Goal: Task Accomplishment & Management: Use online tool/utility

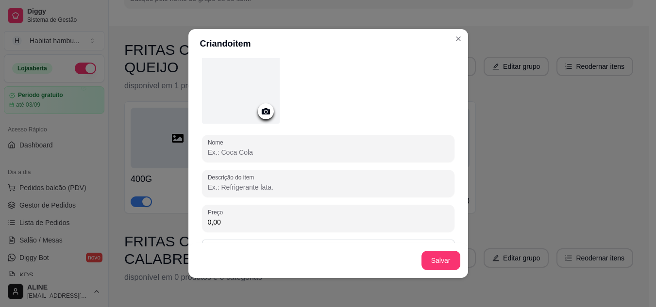
scroll to position [43, 0]
click at [241, 159] on input "Nome" at bounding box center [328, 156] width 241 height 10
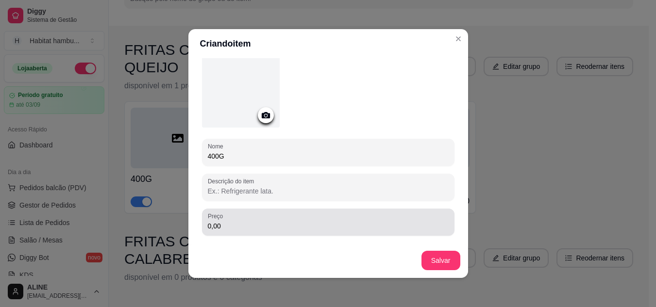
type input "400G"
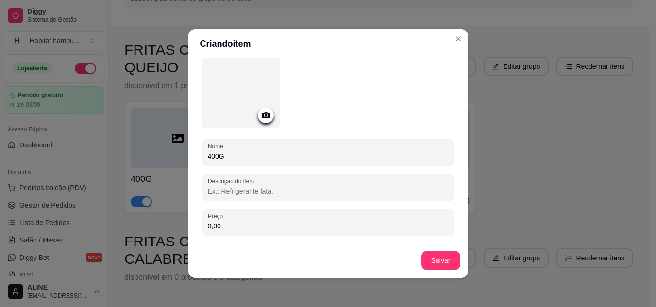
click at [231, 228] on input "0,00" at bounding box center [328, 226] width 241 height 10
type input "40,00"
click at [428, 261] on button "Salvar" at bounding box center [441, 260] width 38 height 19
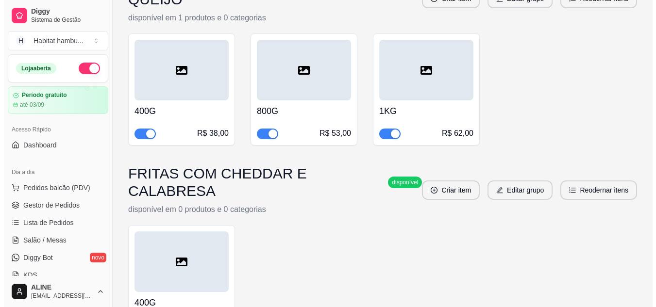
scroll to position [173, 0]
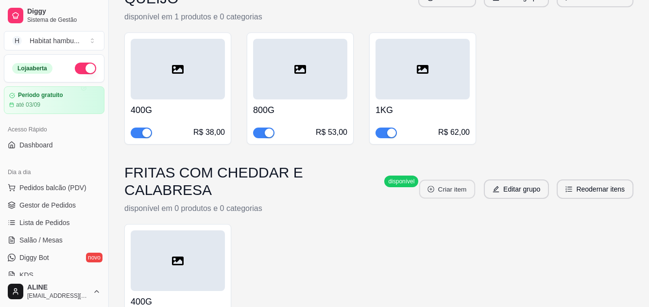
click at [442, 180] on button "Criar item" at bounding box center [447, 189] width 56 height 19
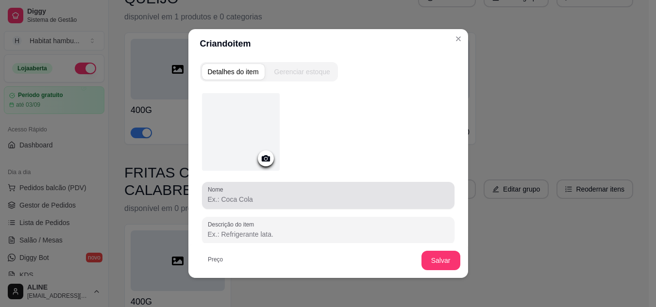
click at [235, 204] on div at bounding box center [328, 195] width 241 height 19
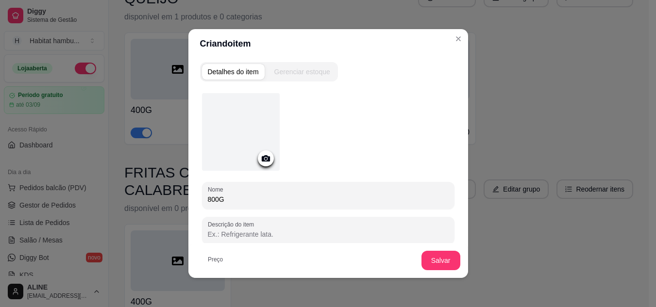
type input "800G"
click at [230, 261] on div "Salvar" at bounding box center [328, 260] width 280 height 35
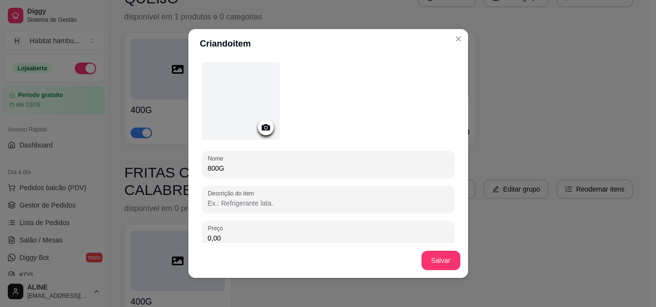
scroll to position [41, 0]
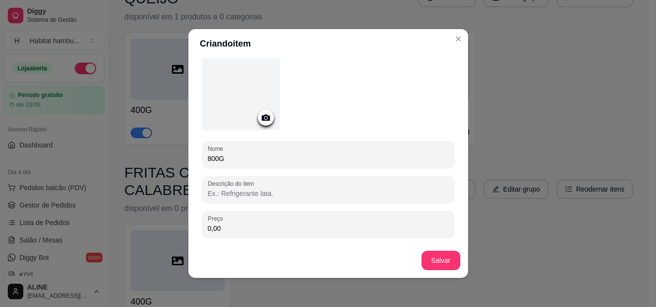
click at [272, 232] on input "0,00" at bounding box center [328, 229] width 241 height 10
type input "55,00"
click at [431, 260] on button "Salvar" at bounding box center [441, 260] width 38 height 19
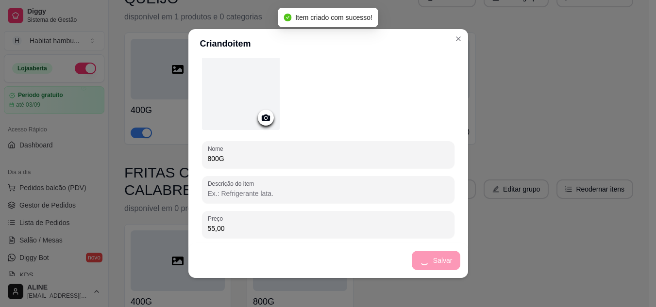
scroll to position [0, 0]
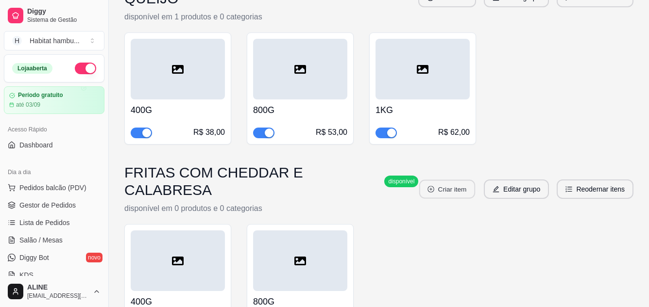
click at [441, 180] on button "Criar item" at bounding box center [447, 189] width 56 height 19
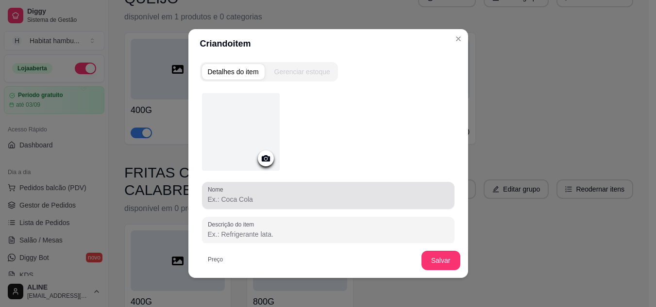
click at [246, 194] on div at bounding box center [328, 195] width 241 height 19
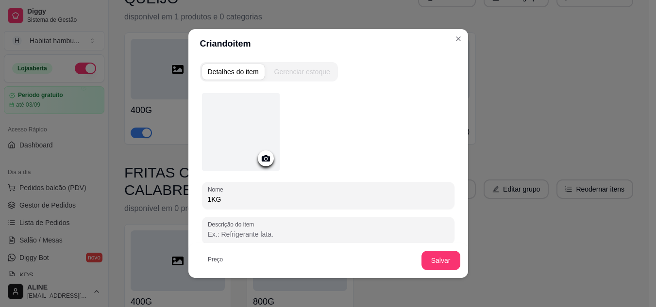
type input "1KG"
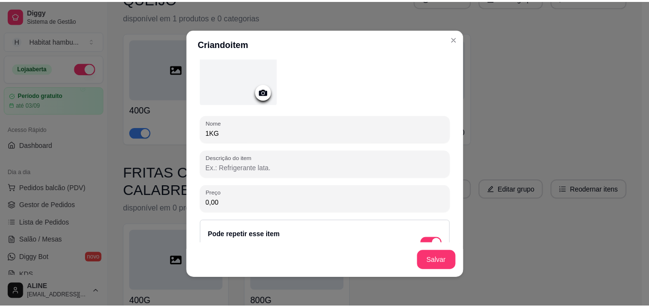
scroll to position [70, 0]
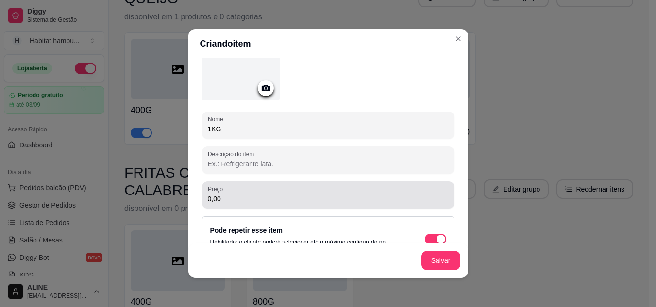
click at [325, 204] on div "Preço 0,00" at bounding box center [328, 195] width 252 height 27
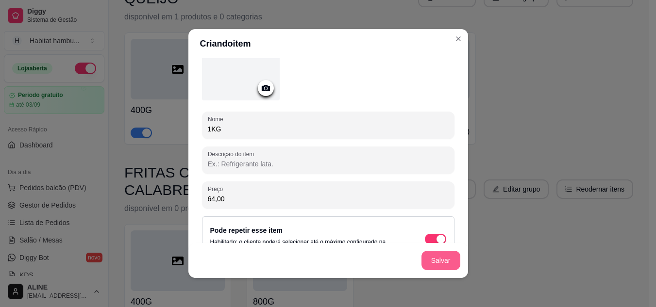
type input "64,00"
click at [449, 266] on button "Salvar" at bounding box center [441, 260] width 38 height 19
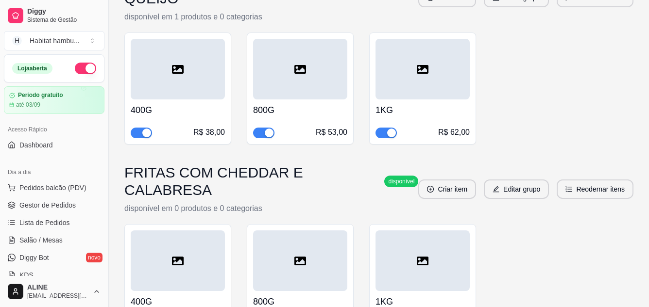
click at [105, 95] on button "Toggle Sidebar" at bounding box center [108, 153] width 8 height 307
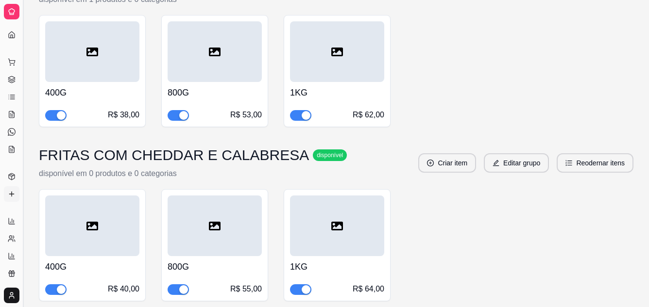
click at [23, 74] on button "Toggle Sidebar" at bounding box center [23, 153] width 8 height 307
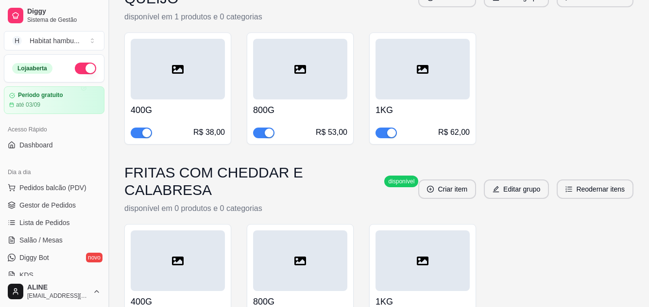
click at [104, 106] on button "Toggle Sidebar" at bounding box center [108, 153] width 8 height 307
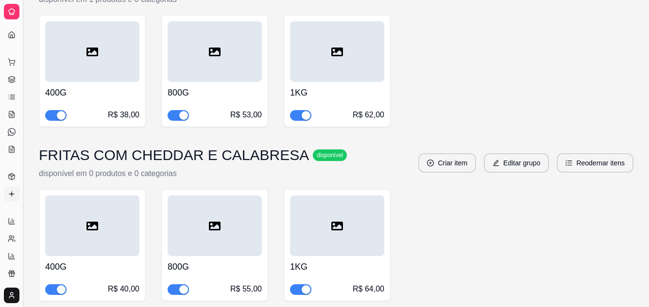
click at [22, 103] on button "Toggle Sidebar" at bounding box center [23, 153] width 8 height 307
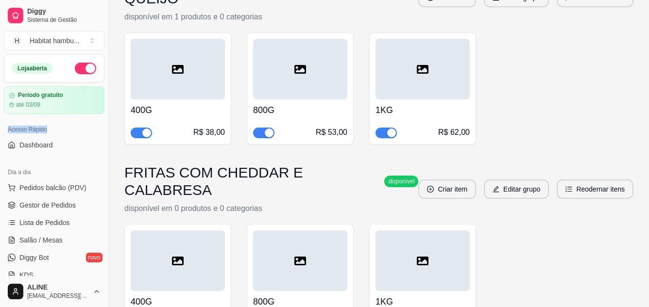
drag, startPoint x: 100, startPoint y: 100, endPoint x: 102, endPoint y: 134, distance: 34.0
click at [102, 134] on div "Loja aberta Período gratuito até 03/09 Acesso Rápido Dashboard Dia a dia Pedido…" at bounding box center [54, 165] width 108 height 222
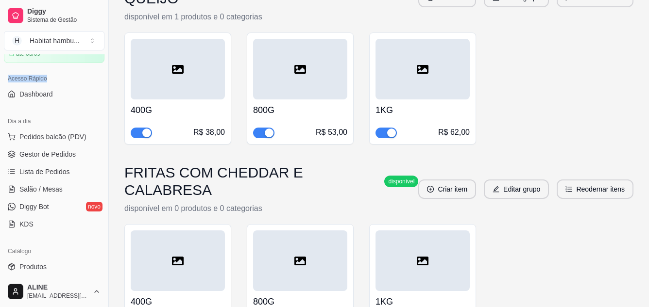
scroll to position [47, 0]
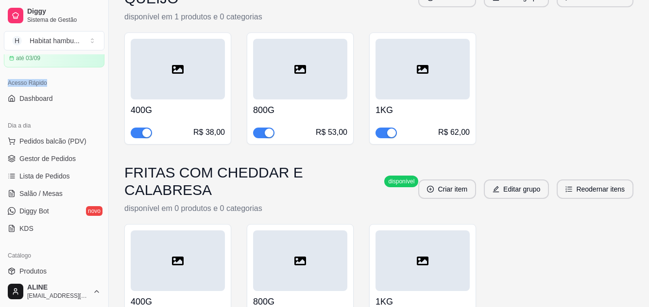
click at [21, 84] on div "Acesso Rápido" at bounding box center [54, 83] width 100 height 16
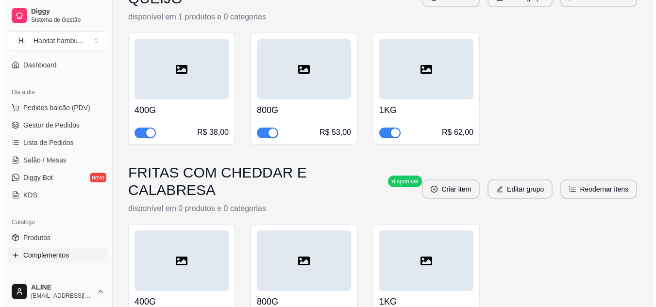
scroll to position [86, 0]
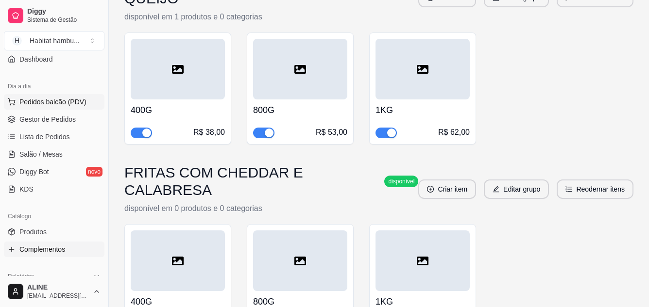
click at [64, 106] on span "Pedidos balcão (PDV)" at bounding box center [52, 102] width 67 height 10
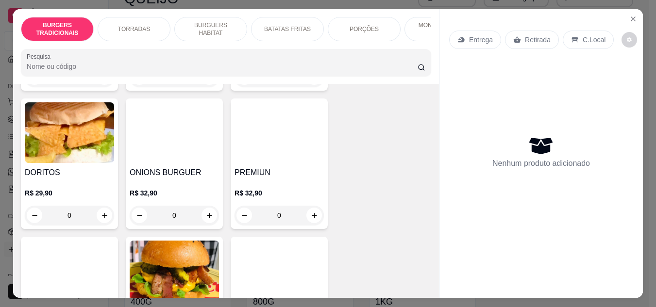
scroll to position [945, 0]
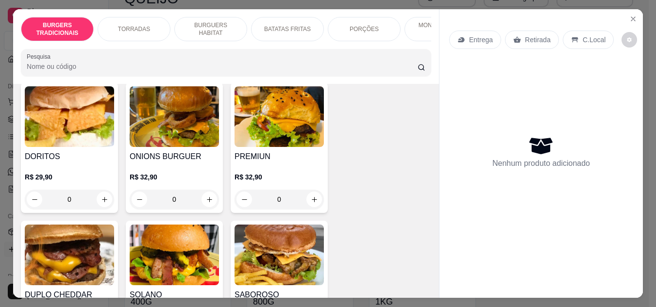
click at [139, 35] on div "TORRADAS" at bounding box center [134, 29] width 73 height 24
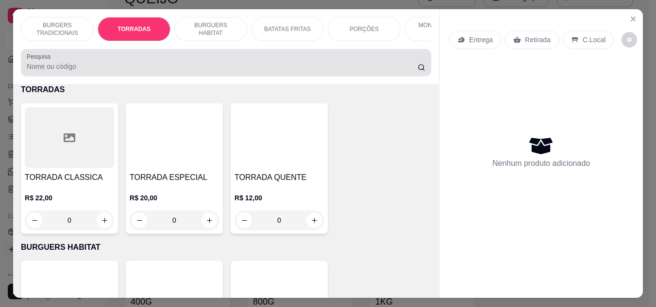
scroll to position [26, 0]
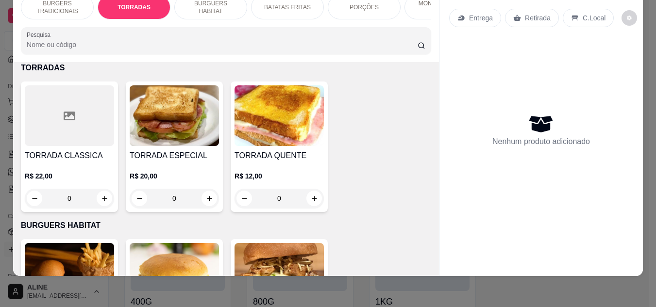
click at [207, 7] on div "BURGUERS HABITAT" at bounding box center [210, 7] width 73 height 24
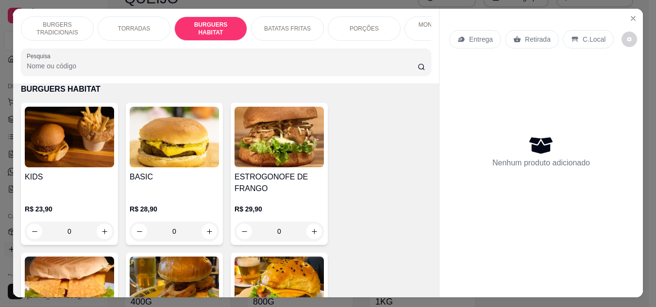
scroll to position [0, 0]
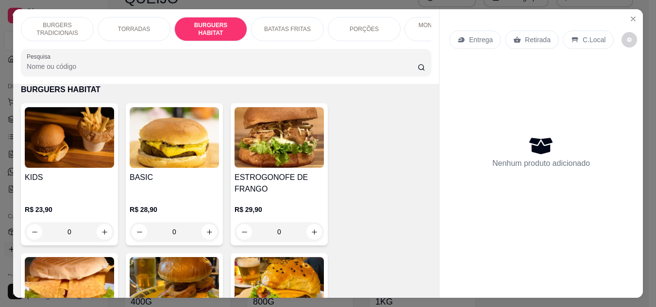
click at [426, 27] on p "MONTE DO SEU JEITO" at bounding box center [441, 29] width 56 height 16
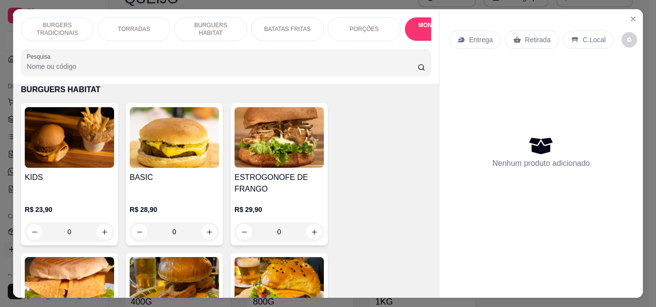
scroll to position [26, 0]
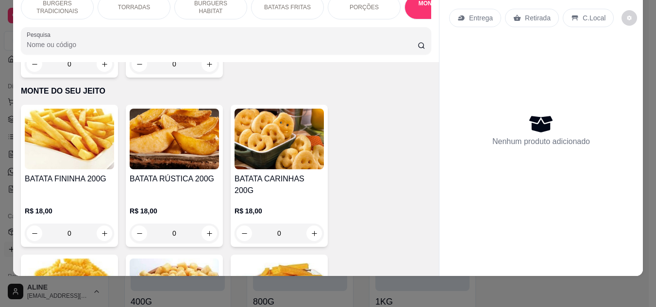
click at [275, 115] on img at bounding box center [278, 139] width 89 height 61
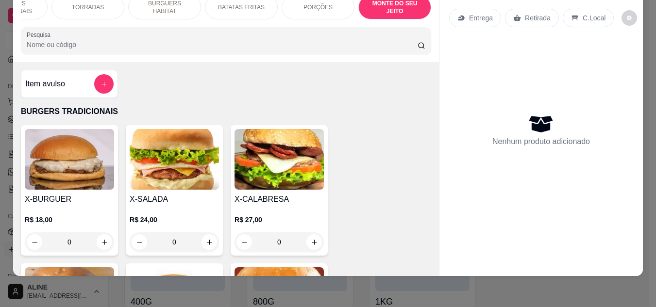
scroll to position [0, 0]
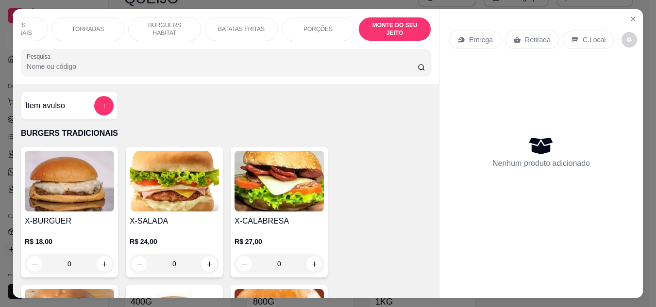
click at [245, 25] on p "BATATAS FRITAS" at bounding box center [241, 29] width 47 height 8
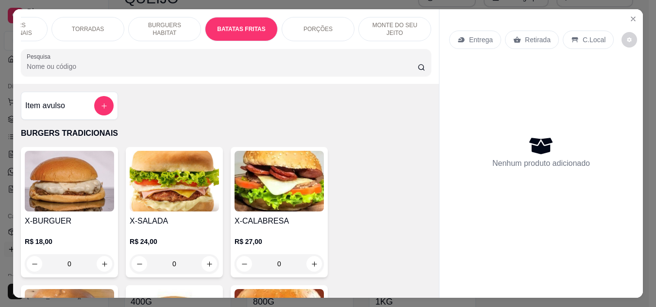
scroll to position [26, 0]
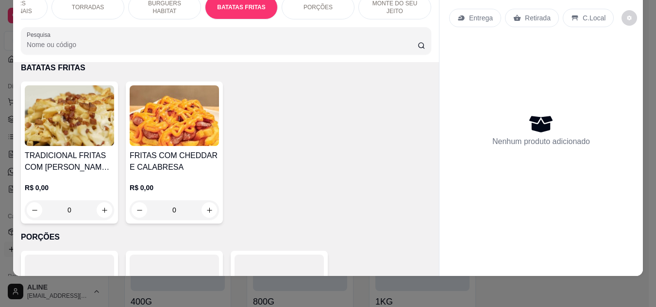
click at [102, 208] on div "0" at bounding box center [69, 210] width 89 height 19
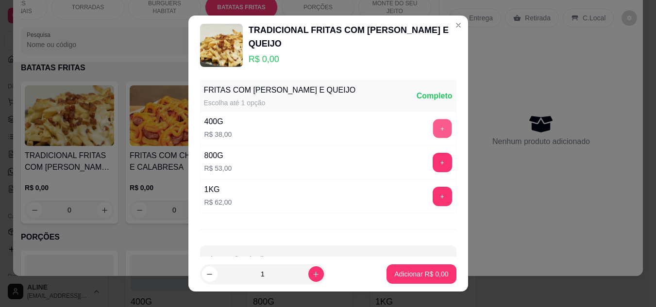
click at [433, 132] on button "+" at bounding box center [442, 128] width 19 height 19
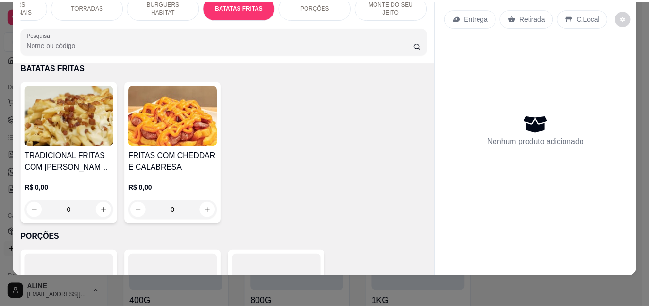
scroll to position [0, 0]
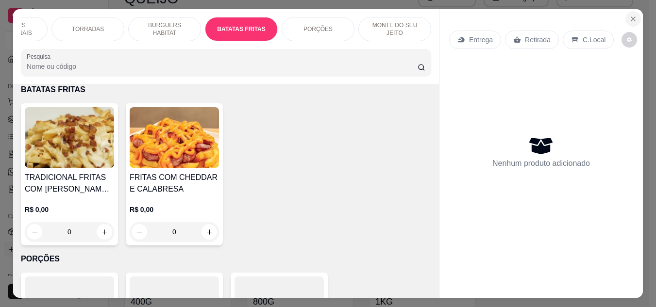
click at [630, 15] on icon "Close" at bounding box center [633, 19] width 8 height 8
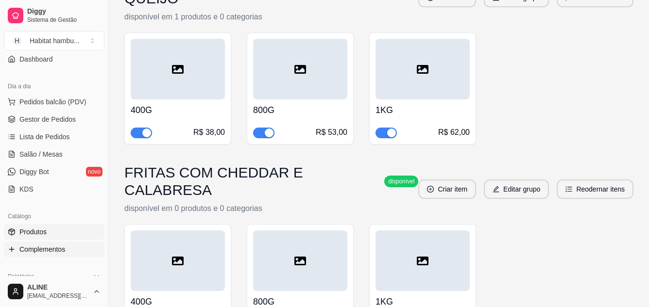
click at [31, 230] on span "Produtos" at bounding box center [32, 232] width 27 height 10
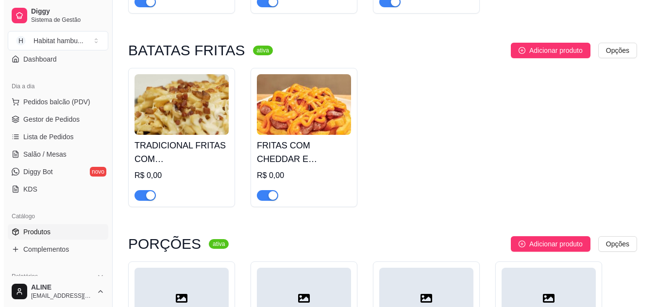
scroll to position [1320, 0]
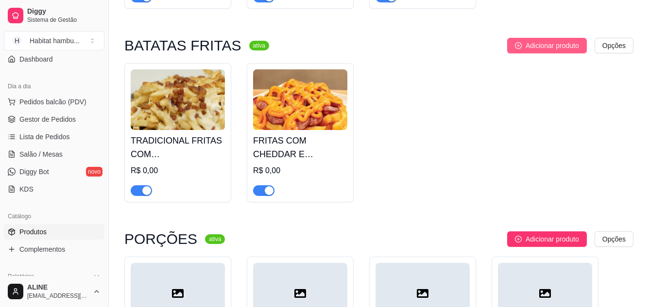
click at [570, 51] on span "Adicionar produto" at bounding box center [551, 45] width 53 height 11
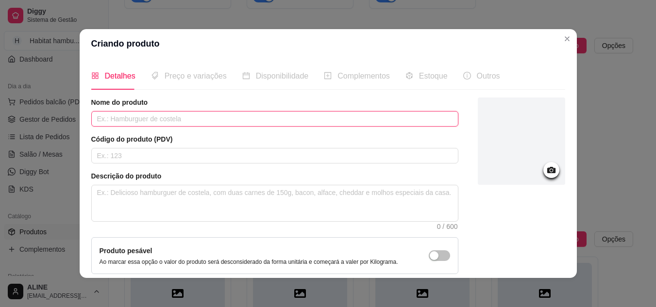
click at [178, 120] on input "text" at bounding box center [274, 119] width 367 height 16
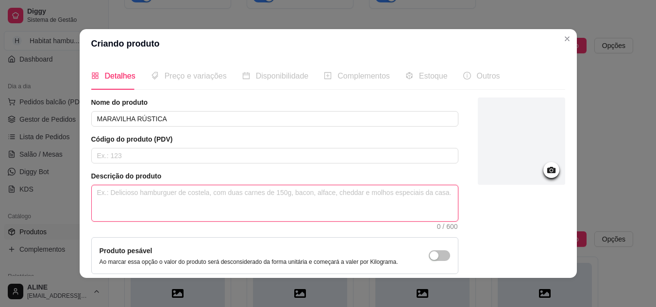
click at [162, 194] on textarea at bounding box center [275, 203] width 366 height 36
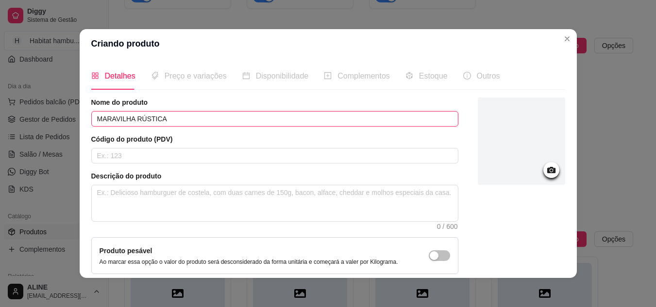
click at [168, 118] on input "MARAVILHA RÚSTICA" at bounding box center [274, 119] width 367 height 16
type input "MARAVILHA RÚSTICA"
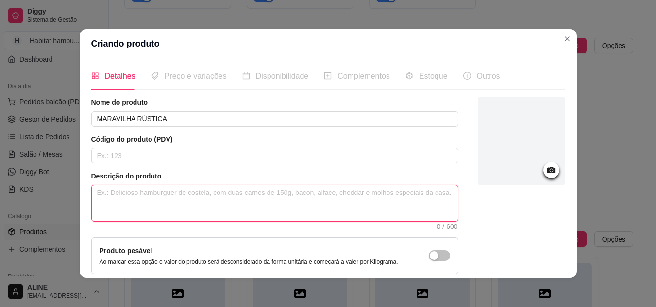
click at [132, 194] on textarea at bounding box center [275, 203] width 366 height 36
type textarea "D"
type textarea "DE"
type textarea "D"
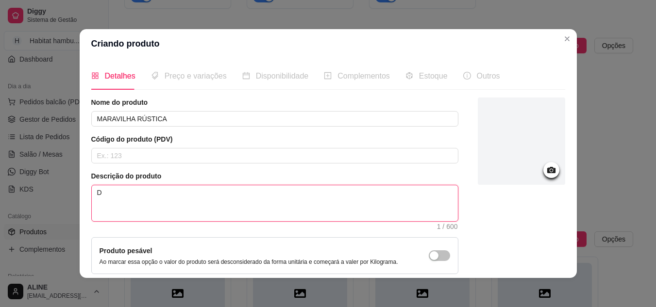
type textarea "De"
type textarea "Del"
type textarea "Deli"
type textarea "Delic"
type textarea "Delici"
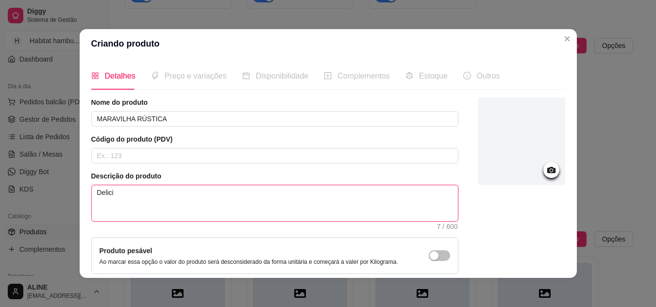
type textarea "Delicio"
type textarea "Delicios"
type textarea "Deliciosa"
type textarea "Deliciosa b"
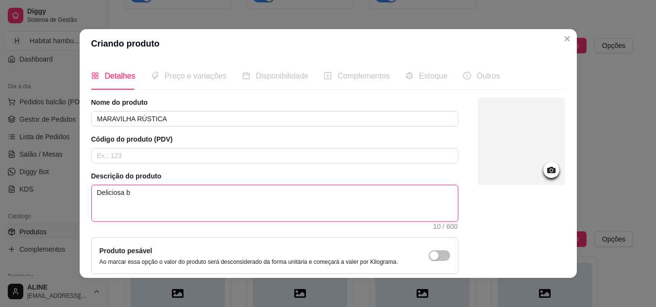
type textarea "Deliciosa ba"
type textarea "Deliciosa bat"
type textarea "Deliciosa bata"
type textarea "Deliciosa batat"
type textarea "Deliciosa batata"
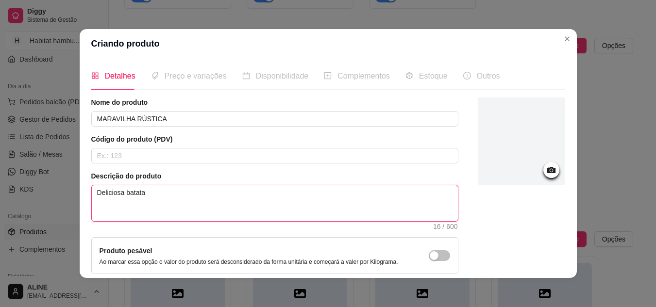
type textarea "Deliciosa batata"
type textarea "Deliciosa batata r"
type textarea "Deliciosa batata rú"
type textarea "Deliciosa batata rús"
type textarea "Deliciosa batata rúst"
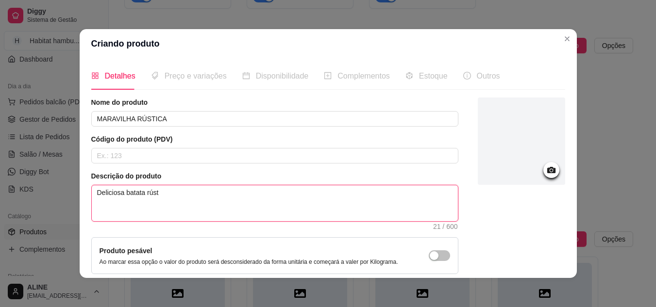
type textarea "Deliciosa batata rústi"
type textarea "Deliciosa batata rústic"
type textarea "Deliciosa batata rústica"
type textarea "Deliciosa batata rústica c"
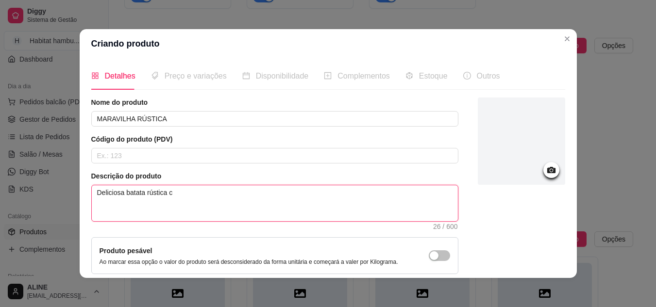
type textarea "Deliciosa batata rústica co"
type textarea "Deliciosa batata rústica com"
type textarea "Deliciosa batata rústica com c"
type textarea "Deliciosa batata rústica com"
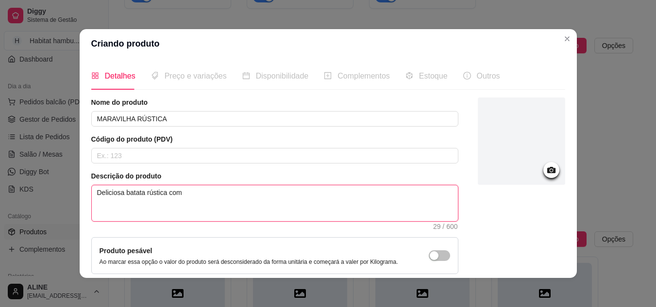
type textarea "Deliciosa batata rústica com"
type textarea "Deliciosa batata rústica com d"
type textarea "Deliciosa batata rústica com do"
type textarea "Deliciosa batata rústica com doi"
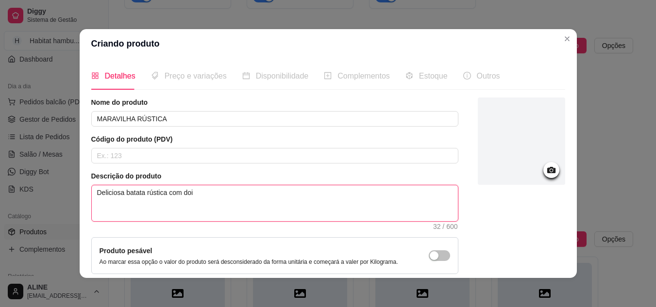
type textarea "Deliciosa batata rústica com dois"
type textarea "Deliciosa batata rústica com dois q"
type textarea "Deliciosa batata rústica com dois qu"
type textarea "Deliciosa batata rústica com dois que"
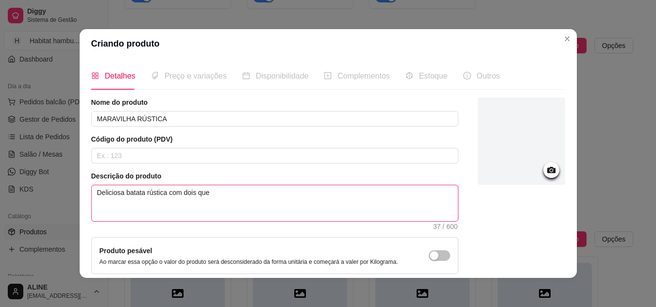
type textarea "Deliciosa batata rústica com dois quei"
type textarea "Deliciosa batata rústica com dois queij"
type textarea "Deliciosa batata rústica com dois queijo"
type textarea "Deliciosa batata rústica com dois queijos"
type textarea "Deliciosa batata rústica com dois queijos,"
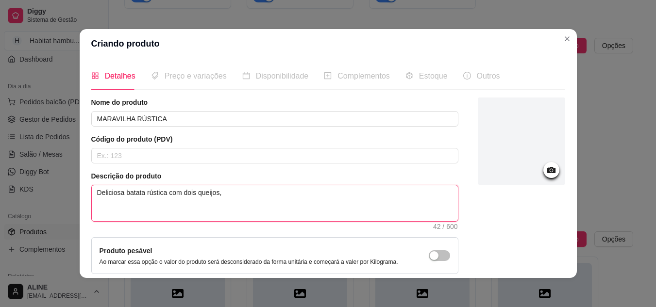
type textarea "Deliciosa batata rústica com dois queijos,"
type textarea "Deliciosa batata rústica com dois queijos, c"
type textarea "Deliciosa batata rústica com dois queijos, ch"
type textarea "Deliciosa batata rústica com dois queijos, che"
type textarea "Deliciosa batata rústica com dois queijos, ched"
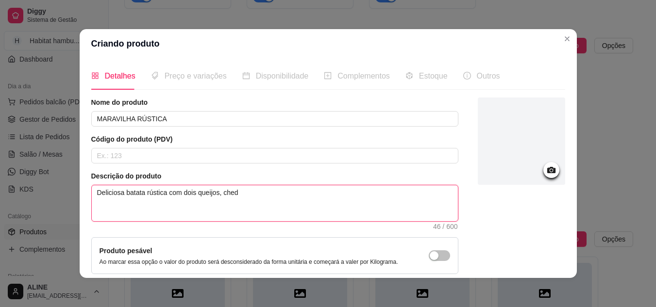
type textarea "Deliciosa batata rústica com dois queijos, chedd"
type textarea "Deliciosa batata rústica com dois queijos, chedda"
type textarea "Deliciosa batata rústica com dois queijos, cheddar"
type textarea "Deliciosa batata rústica com dois queijos, cheddar e"
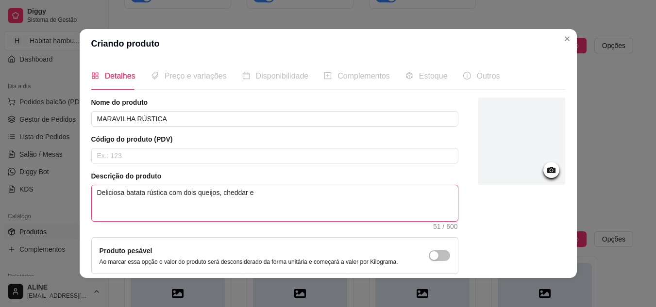
type textarea "Deliciosa batata rústica com dois queijos, cheddar e"
type textarea "Deliciosa batata rústica com dois queijos, cheddar e m"
type textarea "Deliciosa batata rústica com dois queijos, cheddar e mu"
type textarea "Deliciosa batata rústica com dois queijos, cheddar e mus"
type textarea "Deliciosa batata rústica com dois queijos, cheddar e muss"
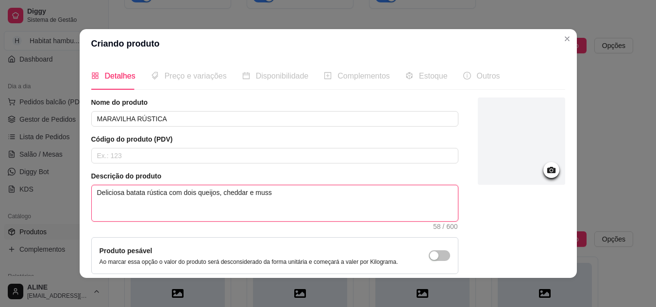
type textarea "Deliciosa batata rústica com dois queijos, cheddar e mussa"
type textarea "Deliciosa batata rústica com dois queijos, cheddar e mussar"
type textarea "Deliciosa batata rústica com dois queijos, cheddar e mussare"
type textarea "Deliciosa batata rústica com dois queijos, cheddar e mussarel"
type textarea "Deliciosa batata rústica com dois queijos, cheddar e mussarela"
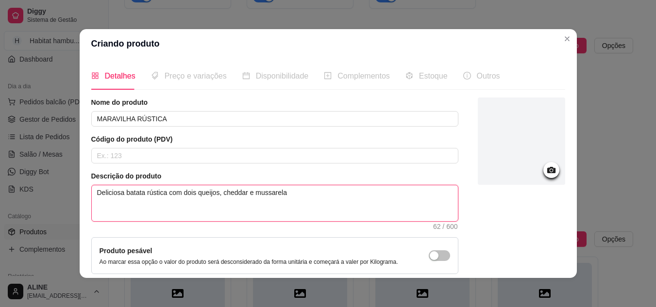
type textarea "Deliciosa batata rústica com dois queijos, cheddar e mussarela."
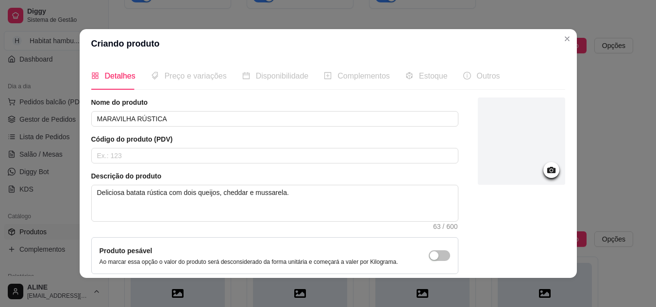
click at [546, 170] on icon at bounding box center [551, 170] width 11 height 11
click at [550, 171] on circle at bounding box center [551, 170] width 2 height 2
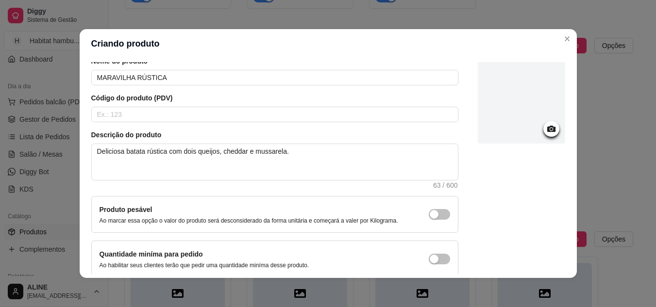
scroll to position [88, 0]
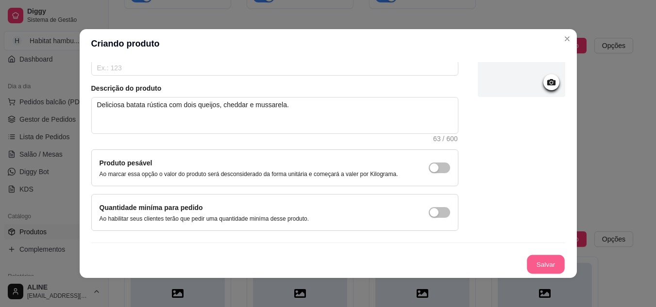
click at [536, 267] on button "Salvar" at bounding box center [546, 264] width 38 height 19
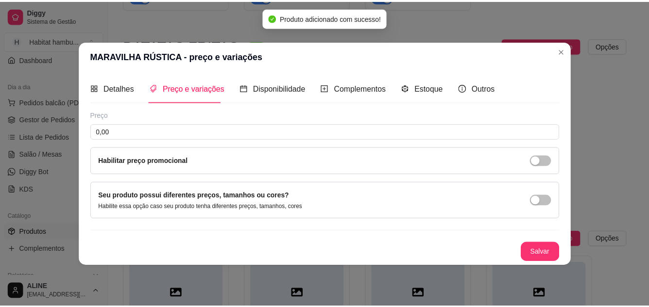
scroll to position [0, 0]
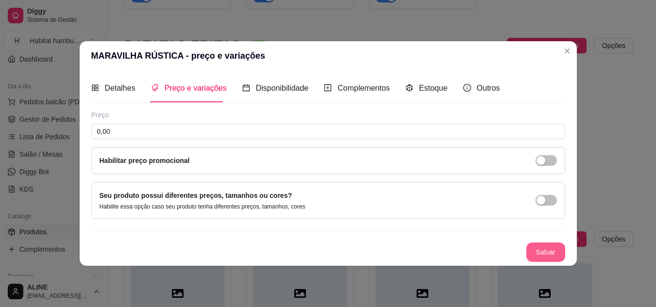
click at [546, 251] on button "Salvar" at bounding box center [545, 252] width 39 height 19
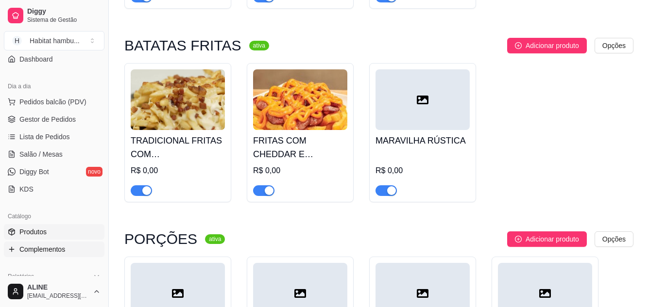
click at [35, 253] on span "Complementos" at bounding box center [42, 250] width 46 height 10
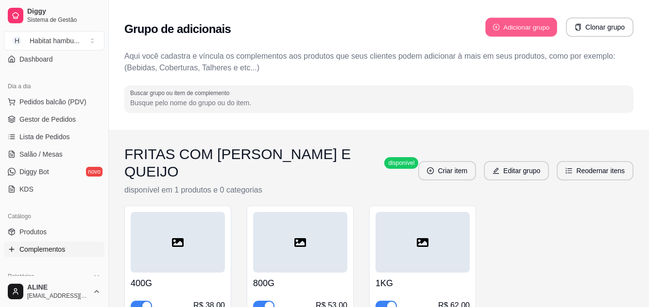
click at [532, 27] on button "Adicionar grupo" at bounding box center [521, 27] width 72 height 19
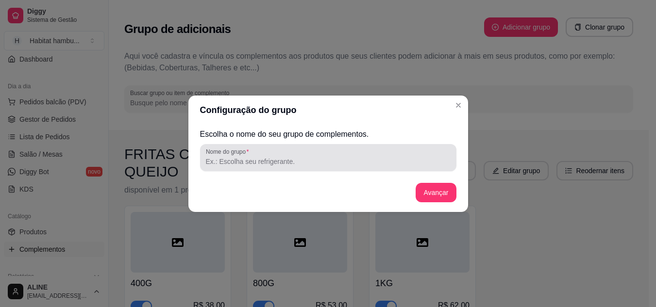
click at [269, 164] on input "Nome do grupo" at bounding box center [328, 162] width 245 height 10
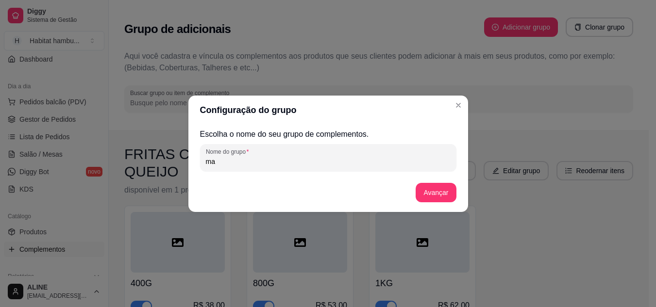
type input "m"
type input "MARAVILHA RÚSTICA"
click at [443, 200] on button "Avançar" at bounding box center [436, 192] width 39 height 19
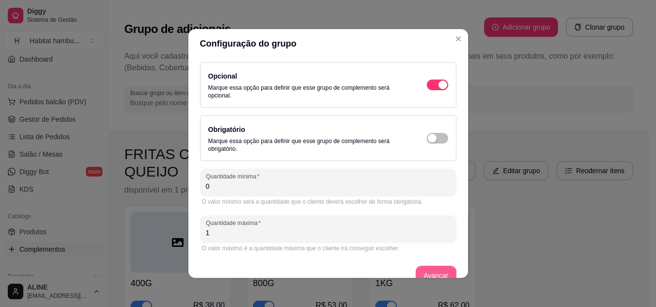
click at [424, 269] on button "Avançar" at bounding box center [436, 275] width 40 height 19
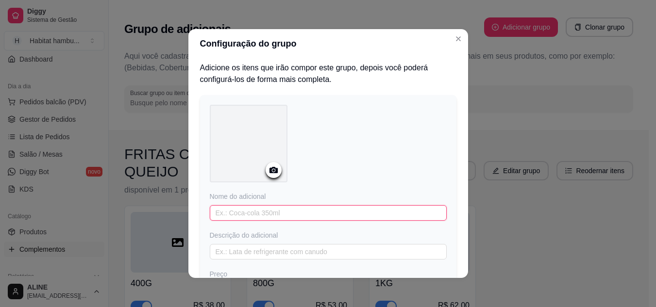
click at [263, 214] on input "text" at bounding box center [328, 213] width 237 height 16
type input "400G"
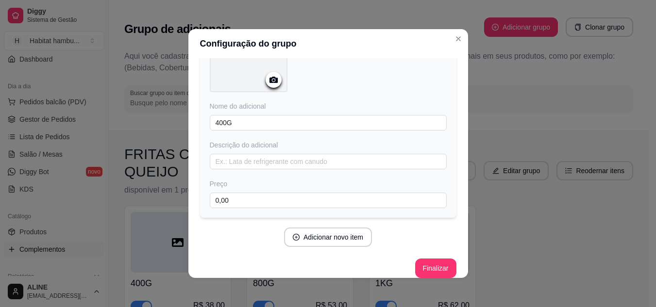
scroll to position [91, 0]
click at [333, 198] on input "0,00" at bounding box center [328, 200] width 237 height 16
type input "48,00"
click at [324, 238] on button "Adicionar novo item" at bounding box center [327, 236] width 85 height 19
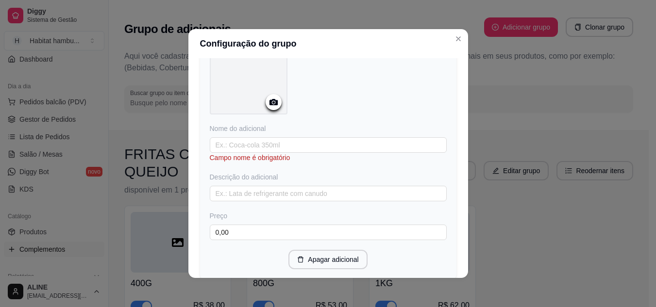
scroll to position [322, 0]
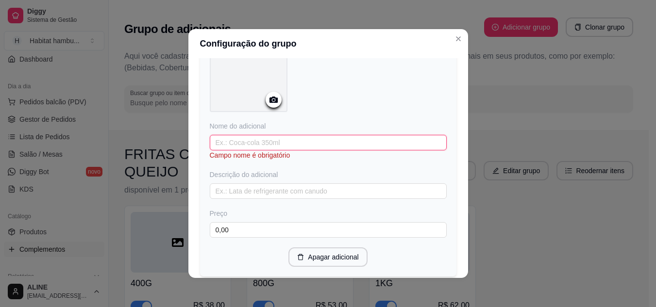
click at [273, 143] on input "text" at bounding box center [328, 143] width 237 height 16
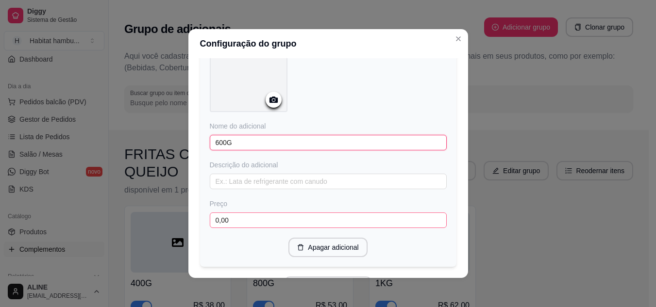
type input "600G"
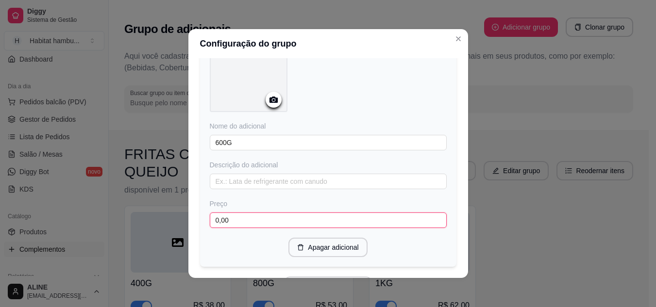
click at [248, 219] on input "0,00" at bounding box center [328, 221] width 237 height 16
click at [248, 219] on input "58,00" at bounding box center [328, 221] width 237 height 16
type input "58,00"
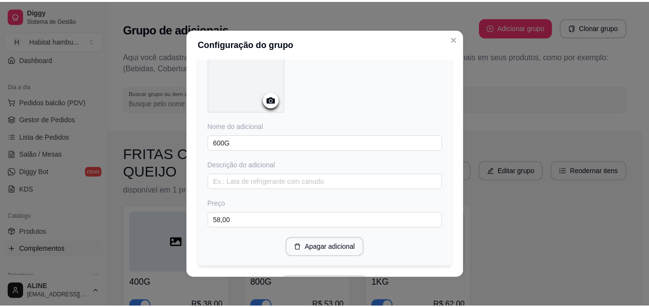
scroll to position [380, 0]
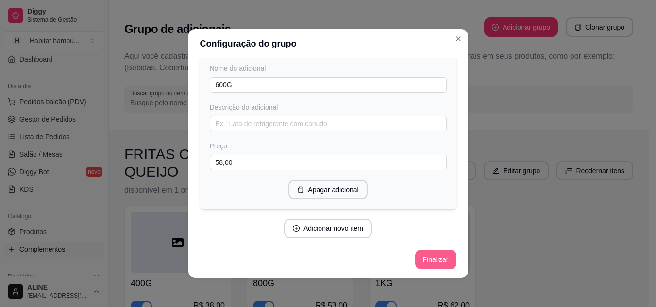
click at [426, 261] on button "Finalizar" at bounding box center [435, 259] width 41 height 19
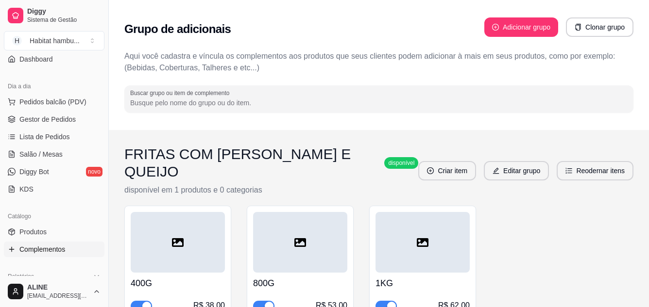
click at [141, 20] on div "Grupo de adicionais Adicionar grupo Clonar grupo" at bounding box center [378, 29] width 509 height 35
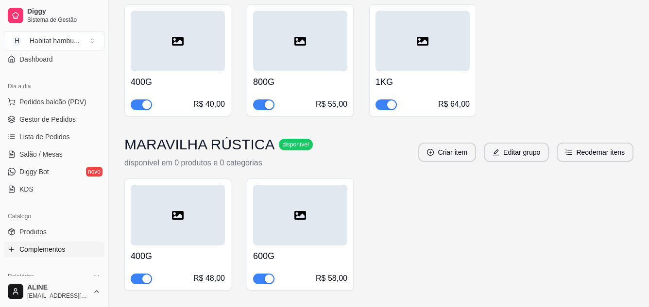
scroll to position [397, 0]
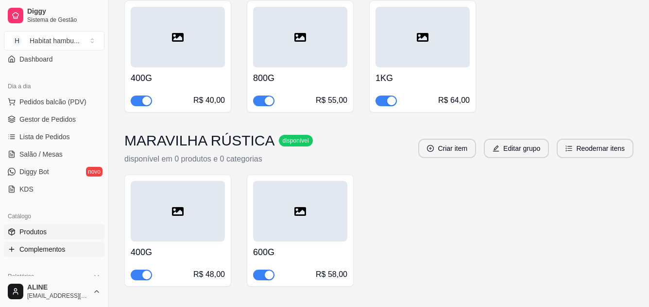
click at [43, 235] on span "Produtos" at bounding box center [32, 232] width 27 height 10
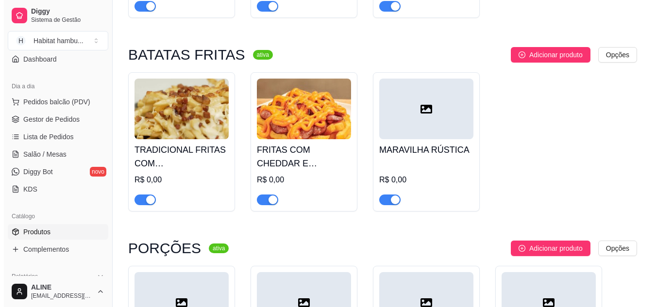
scroll to position [1338, 0]
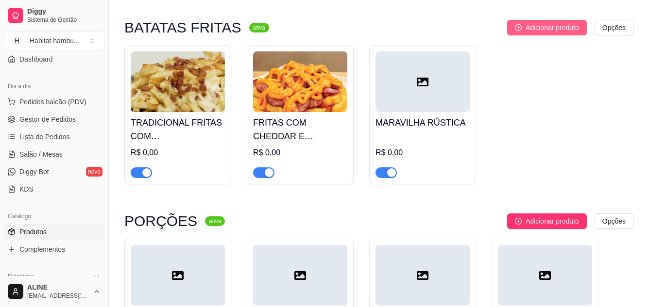
click at [535, 33] on span "Adicionar produto" at bounding box center [551, 27] width 53 height 11
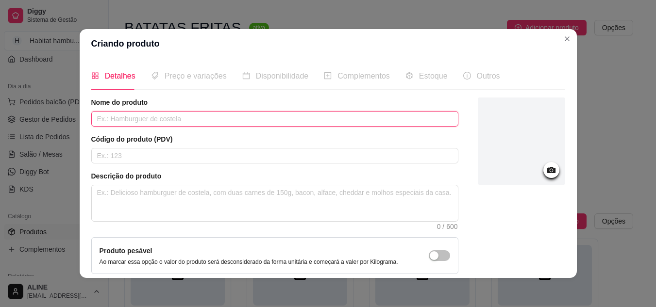
click at [150, 119] on input "text" at bounding box center [274, 119] width 367 height 16
type input "FRITAS A MODA DO CHEFE"
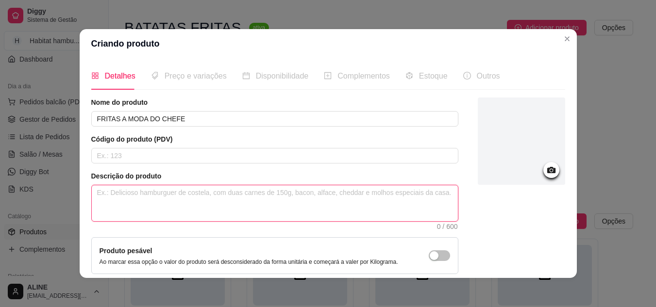
click at [127, 191] on textarea at bounding box center [275, 203] width 366 height 36
type textarea "F"
type textarea "FR"
type textarea "FRI"
type textarea "FR"
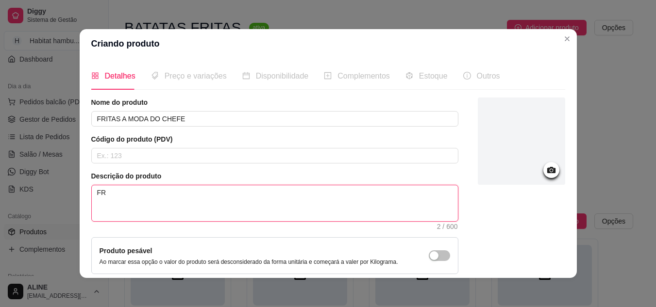
type textarea "F"
type textarea "c"
type textarea "co"
type textarea "com"
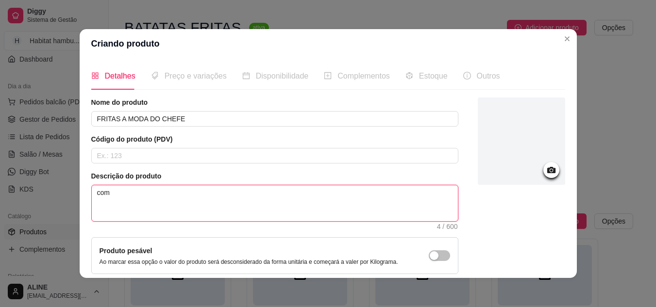
type textarea "com q"
type textarea "com qu"
type textarea "com quei"
type textarea "com queij"
type textarea "com queijo"
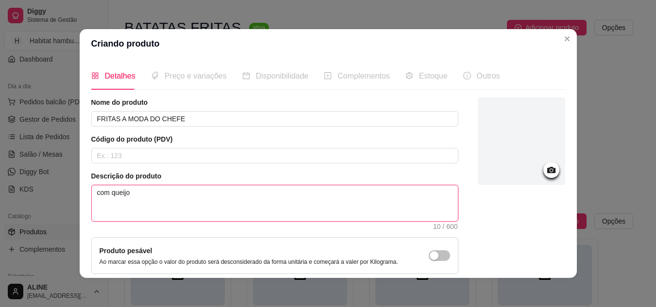
type textarea "com queijo"
type textarea "com queijo c"
type textarea "com queijo cg"
type textarea "com queijo c"
type textarea "com queijo ch"
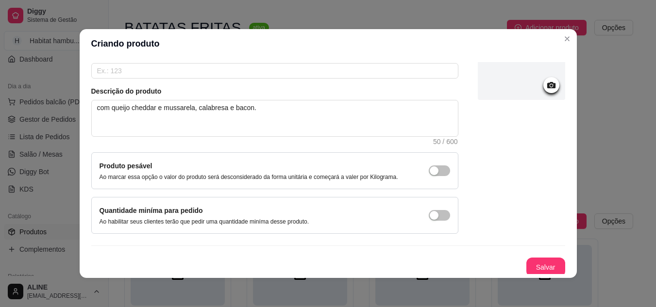
scroll to position [88, 0]
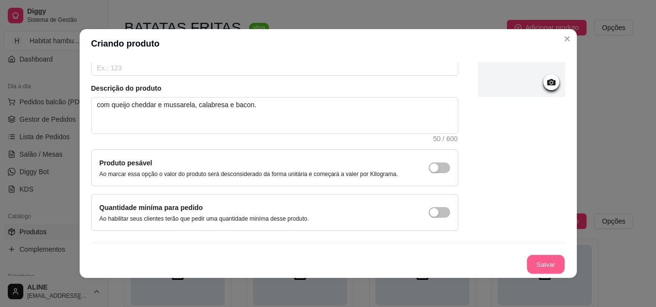
click at [535, 263] on button "Salvar" at bounding box center [546, 264] width 38 height 19
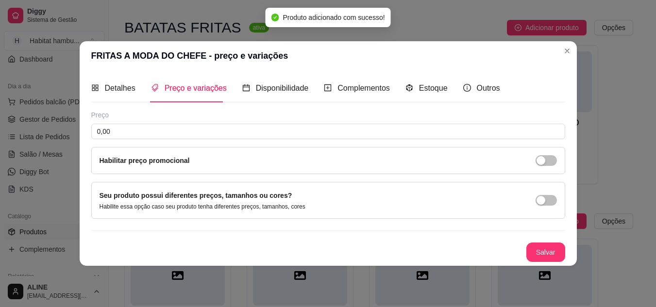
scroll to position [0, 0]
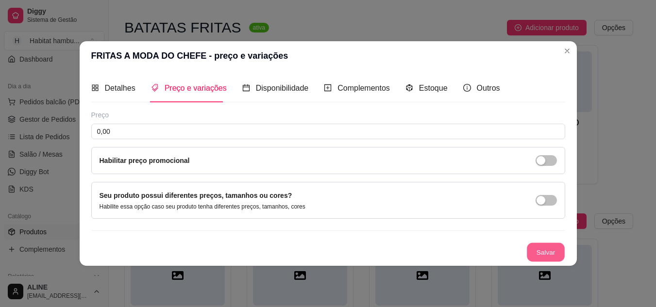
click at [539, 257] on button "Salvar" at bounding box center [546, 252] width 38 height 19
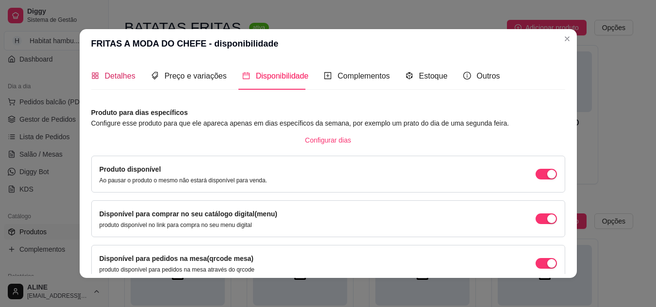
click at [107, 74] on span "Detalhes" at bounding box center [120, 76] width 31 height 8
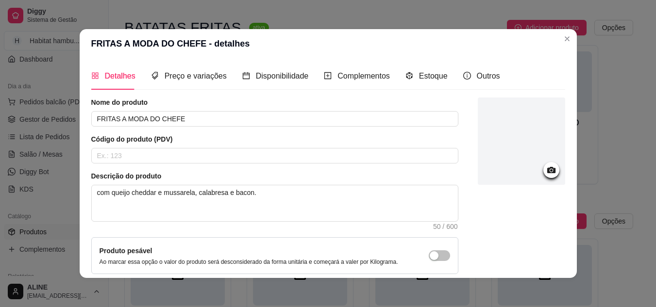
click at [547, 173] on icon at bounding box center [551, 170] width 8 height 6
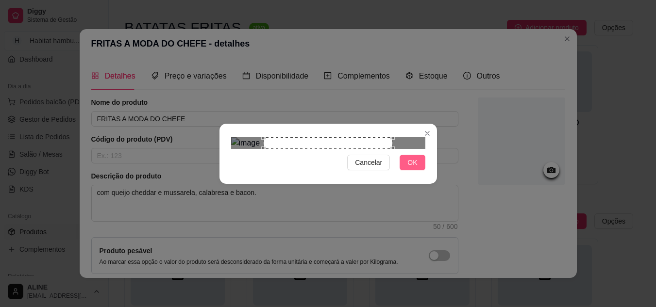
click at [417, 168] on span "OK" at bounding box center [412, 162] width 10 height 11
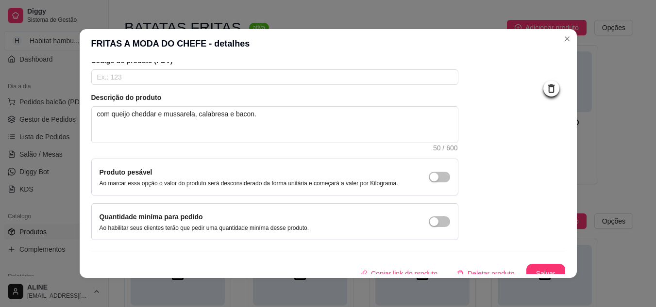
scroll to position [88, 0]
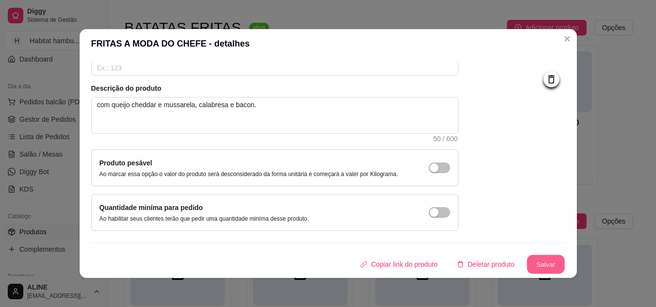
click at [529, 260] on button "Salvar" at bounding box center [546, 264] width 38 height 19
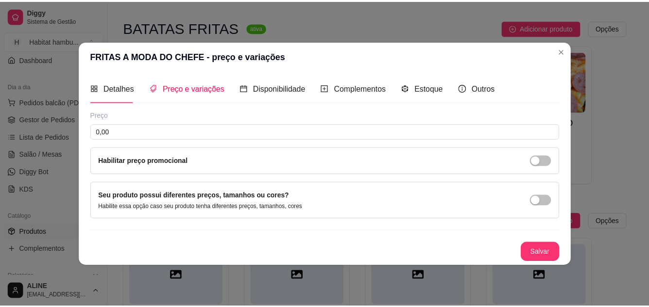
scroll to position [0, 0]
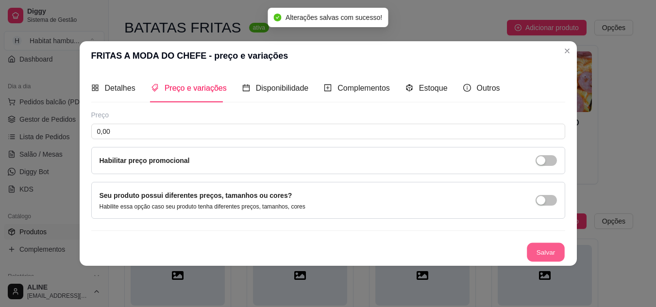
click at [545, 254] on button "Salvar" at bounding box center [546, 252] width 38 height 19
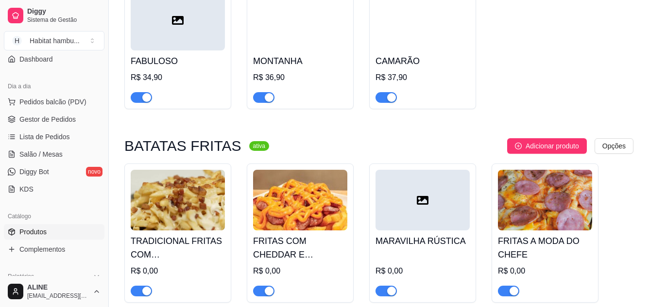
scroll to position [1242, 0]
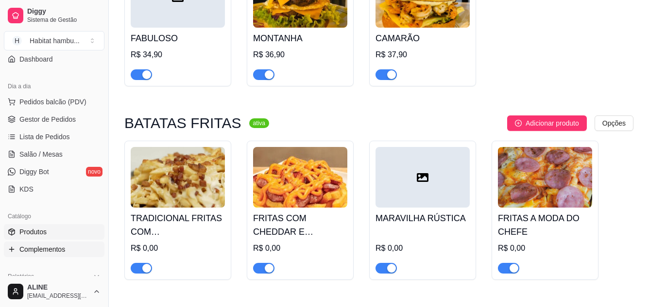
click at [41, 252] on span "Complementos" at bounding box center [42, 250] width 46 height 10
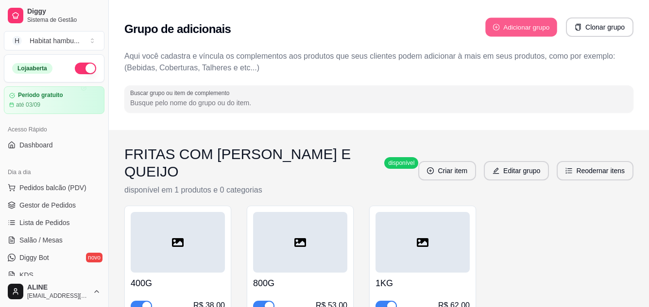
click at [508, 31] on button "Adicionar grupo" at bounding box center [521, 27] width 72 height 19
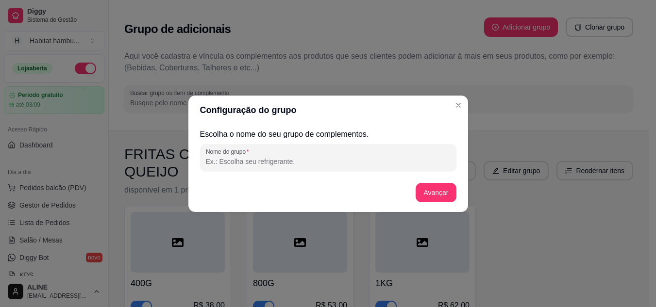
click at [250, 163] on input "Nome do grupo" at bounding box center [328, 162] width 245 height 10
type input "a"
type input "FRITAS A MODA DO CHEFE"
click at [443, 189] on button "Avançar" at bounding box center [436, 192] width 39 height 19
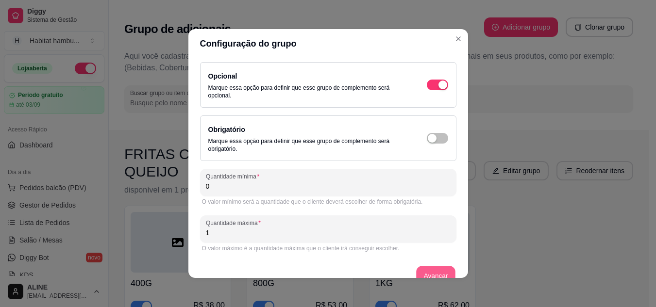
click at [421, 276] on button "Avançar" at bounding box center [436, 276] width 39 height 19
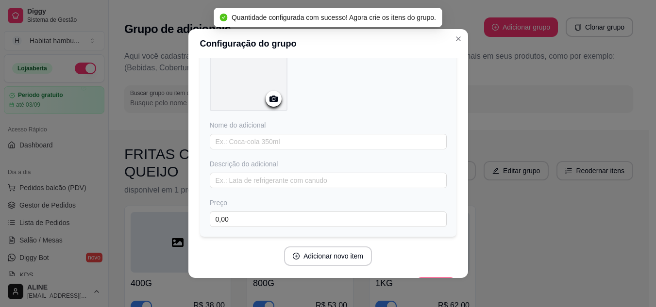
scroll to position [77, 0]
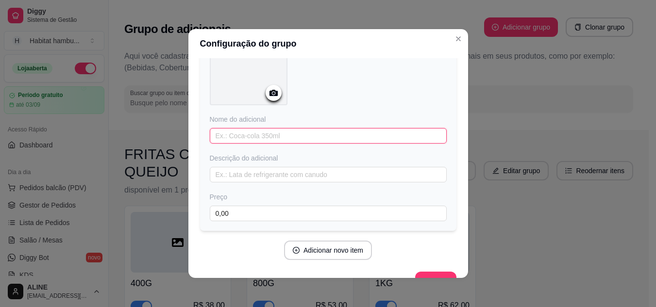
click at [265, 131] on input "text" at bounding box center [328, 136] width 237 height 16
type input "400G"
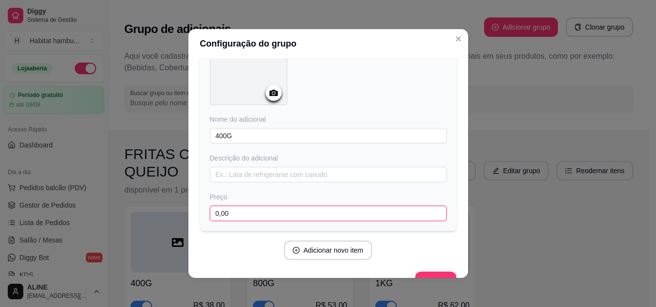
click at [238, 213] on input "0,00" at bounding box center [328, 214] width 237 height 16
type input "48,00"
click at [324, 254] on button "Adicionar novo item" at bounding box center [327, 250] width 85 height 19
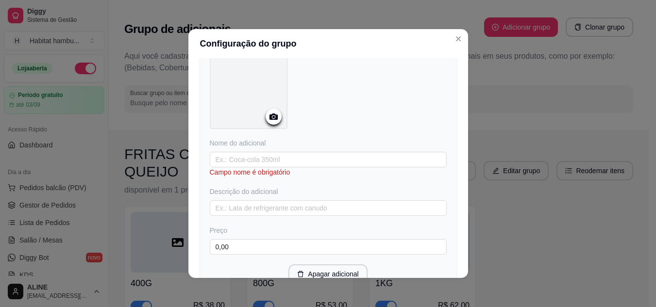
scroll to position [316, 0]
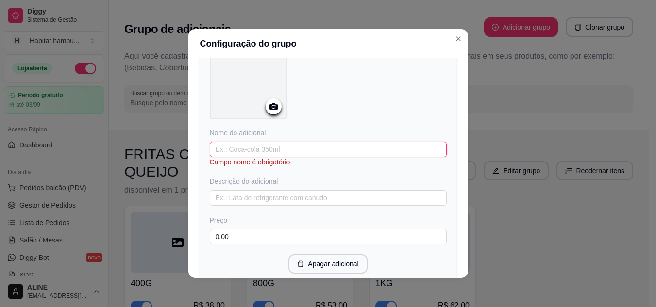
click at [260, 148] on input "text" at bounding box center [328, 150] width 237 height 16
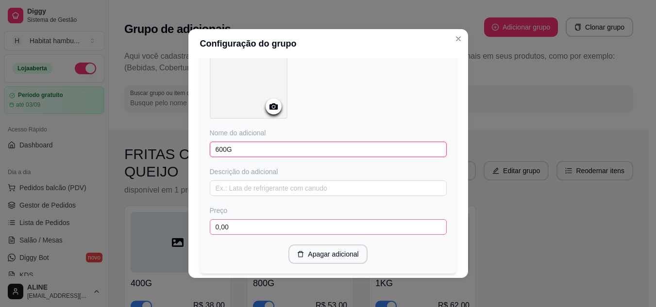
type input "600G"
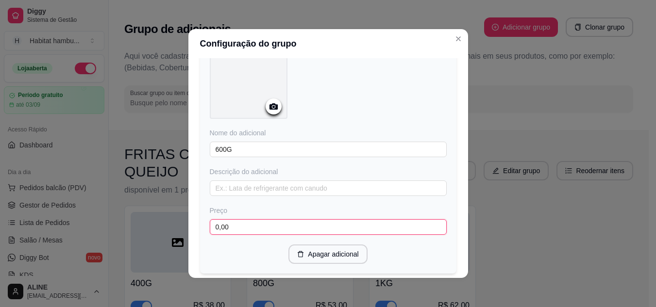
click at [238, 226] on input "0,00" at bounding box center [328, 227] width 237 height 16
type input "56,00"
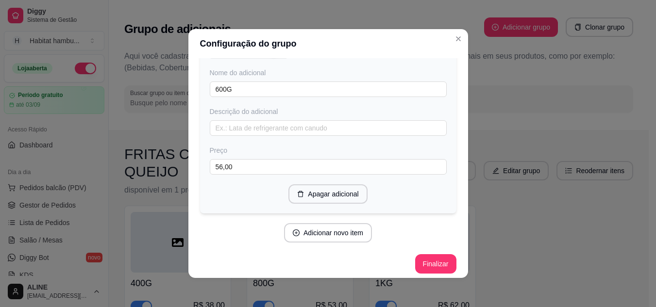
scroll to position [380, 0]
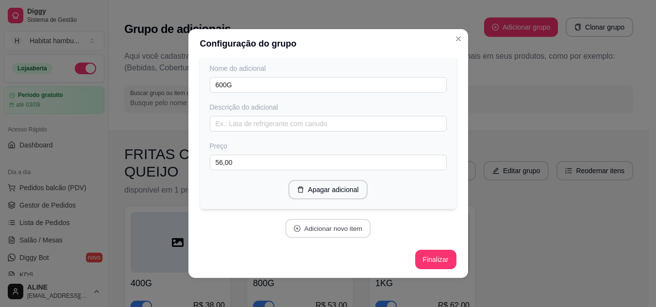
click at [316, 228] on button "Adicionar novo item" at bounding box center [327, 228] width 85 height 19
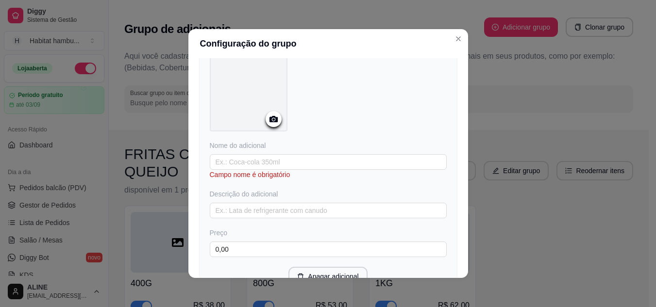
scroll to position [604, 0]
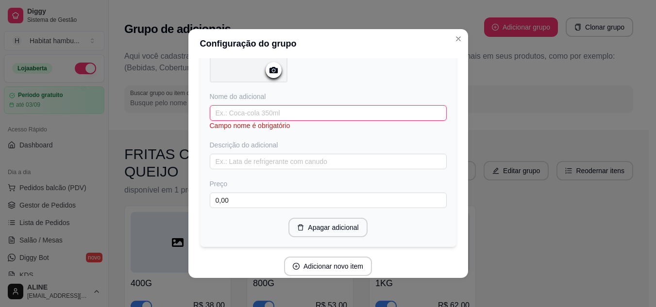
click at [227, 110] on input "text" at bounding box center [328, 113] width 237 height 16
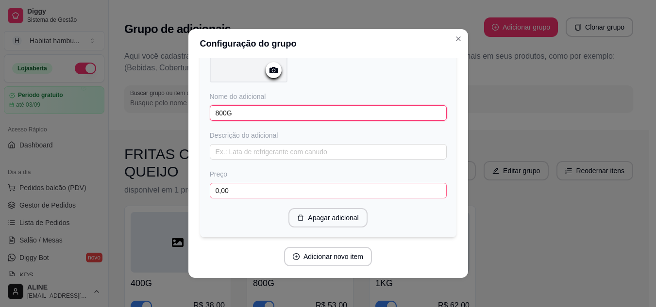
type input "800G"
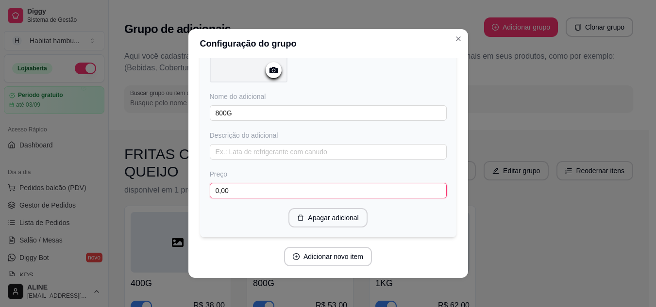
click at [229, 190] on input "0,00" at bounding box center [328, 191] width 237 height 16
type input "63,00"
click at [319, 258] on button "Adicionar novo item" at bounding box center [327, 257] width 85 height 19
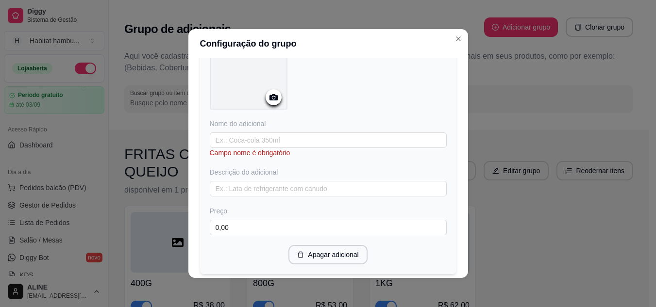
scroll to position [834, 0]
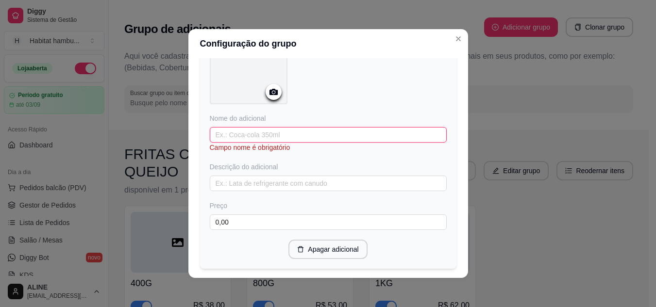
click at [291, 133] on input "text" at bounding box center [328, 135] width 237 height 16
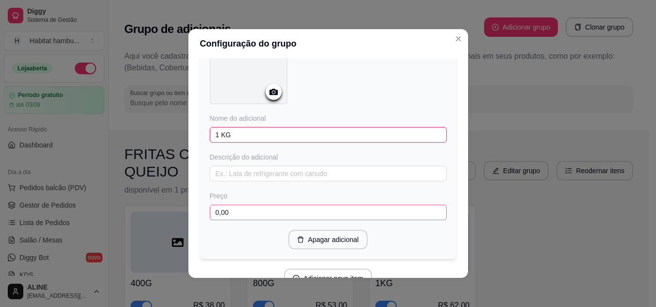
type input "1 KG"
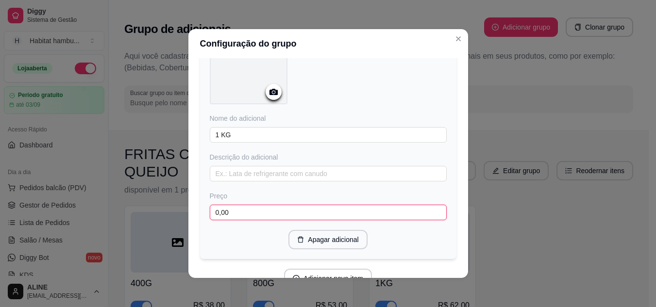
click at [251, 209] on input "0,00" at bounding box center [328, 213] width 237 height 16
type input "72,00"
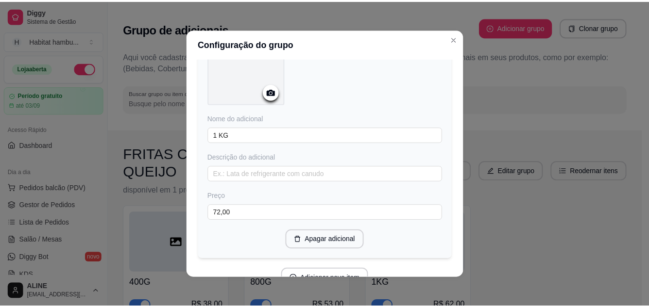
scroll to position [883, 0]
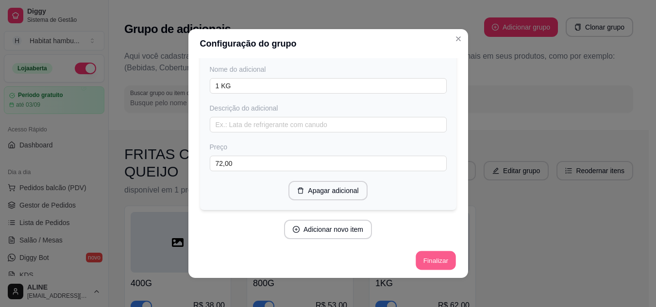
click at [431, 259] on button "Finalizar" at bounding box center [436, 260] width 40 height 19
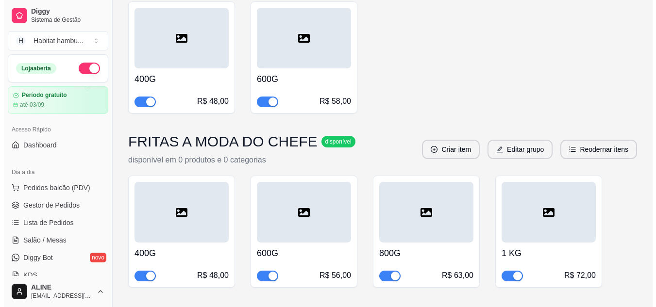
scroll to position [575, 0]
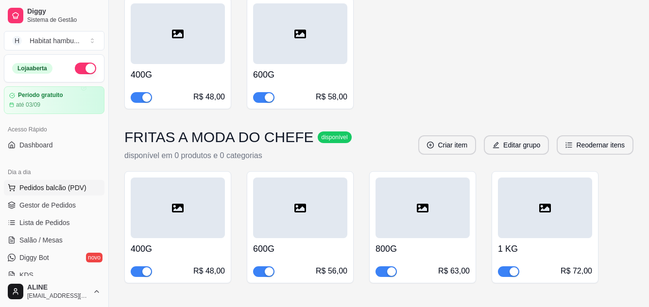
click at [48, 184] on span "Pedidos balcão (PDV)" at bounding box center [52, 188] width 67 height 10
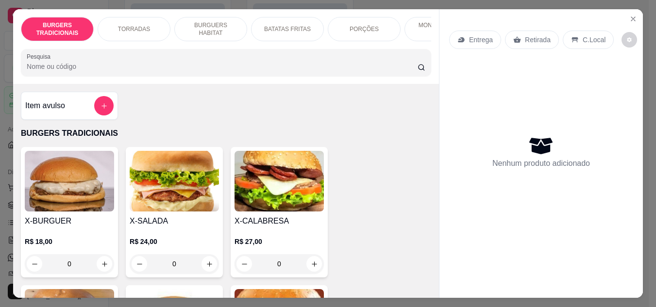
click at [286, 20] on div "BATATAS FRITAS" at bounding box center [287, 29] width 73 height 24
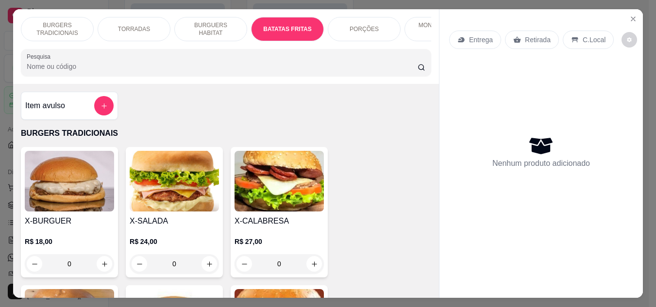
scroll to position [26, 0]
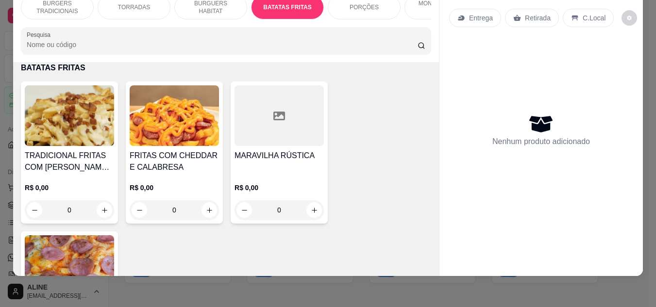
click at [150, 158] on h4 "FRITAS COM CHEDDAR E CALABRESA" at bounding box center [174, 161] width 89 height 23
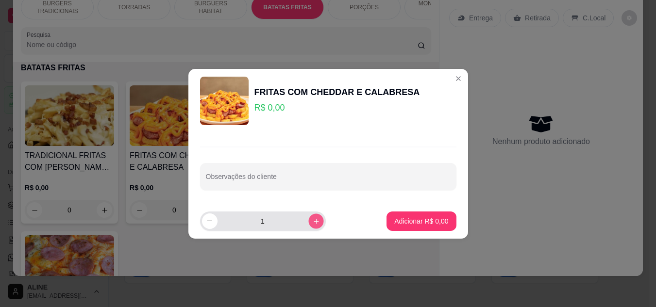
click at [312, 224] on icon "increase-product-quantity" at bounding box center [315, 221] width 7 height 7
click at [212, 224] on icon "decrease-product-quantity" at bounding box center [209, 221] width 7 height 7
type input "1"
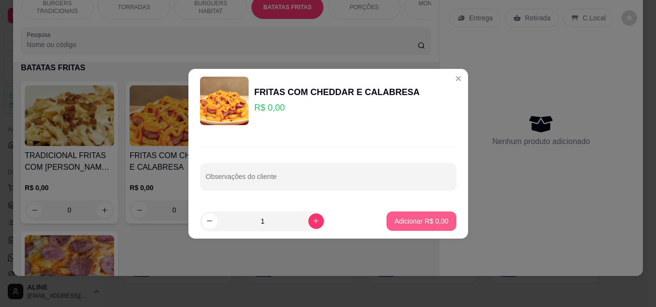
click at [428, 222] on p "Adicionar R$ 0,00" at bounding box center [421, 222] width 54 height 10
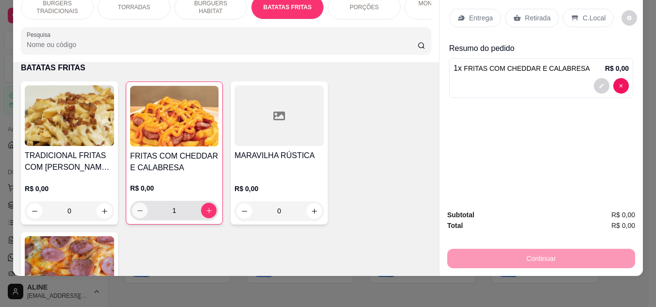
click at [136, 210] on icon "decrease-product-quantity" at bounding box center [139, 210] width 7 height 7
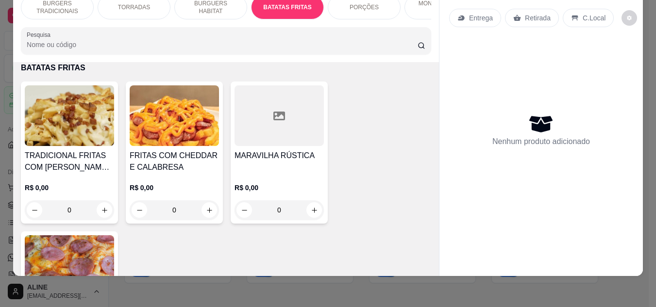
click at [165, 129] on img at bounding box center [174, 115] width 89 height 61
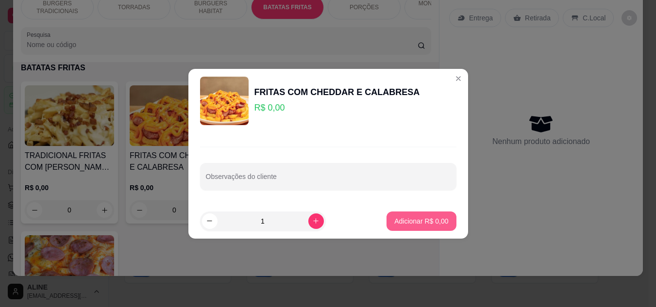
click at [419, 228] on button "Adicionar R$ 0,00" at bounding box center [420, 221] width 69 height 19
type input "1"
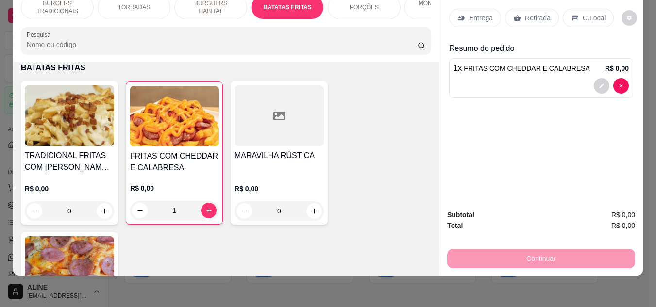
click at [544, 65] on span "FRITAS COM CHEDDAR E CALABRESA" at bounding box center [527, 69] width 126 height 8
click at [48, 139] on img at bounding box center [69, 115] width 89 height 61
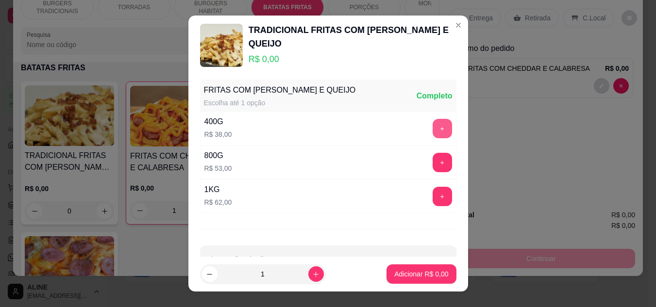
click at [433, 132] on button "+" at bounding box center [442, 128] width 19 height 19
click at [429, 168] on div "+" at bounding box center [442, 162] width 27 height 19
click at [429, 166] on div "+" at bounding box center [442, 162] width 27 height 19
click at [429, 201] on div "+" at bounding box center [442, 196] width 27 height 19
click at [424, 129] on div "- 1 +" at bounding box center [420, 128] width 70 height 19
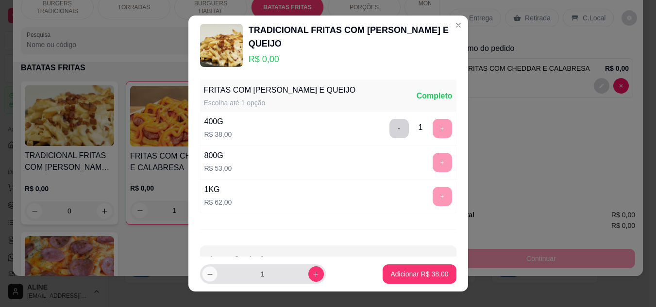
click at [206, 274] on icon "decrease-product-quantity" at bounding box center [209, 274] width 7 height 7
type input "0"
click at [429, 171] on div "+" at bounding box center [442, 162] width 27 height 19
click at [389, 136] on button "-" at bounding box center [398, 128] width 19 height 19
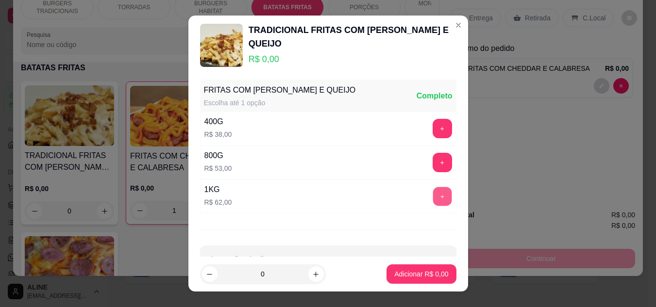
click at [433, 196] on button "+" at bounding box center [442, 196] width 19 height 19
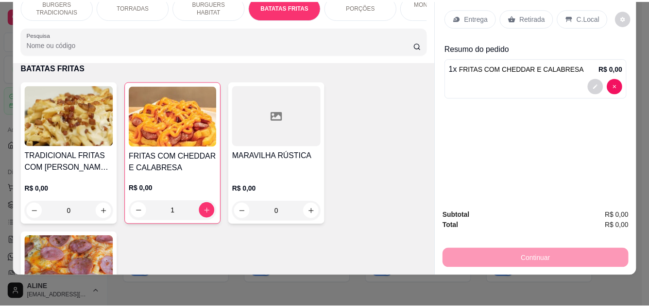
scroll to position [0, 0]
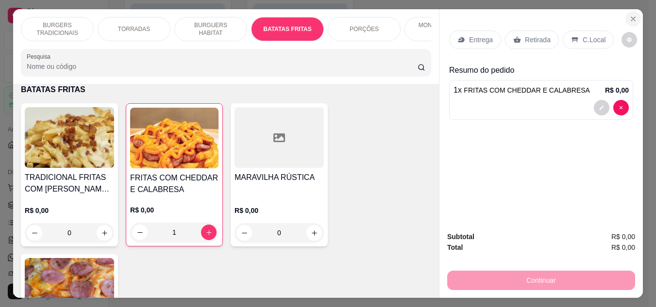
click at [631, 17] on icon "Close" at bounding box center [633, 19] width 4 height 4
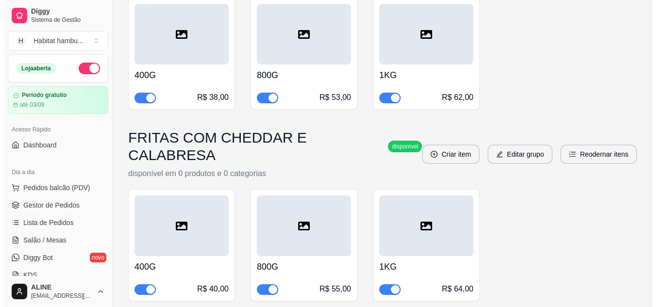
scroll to position [239, 0]
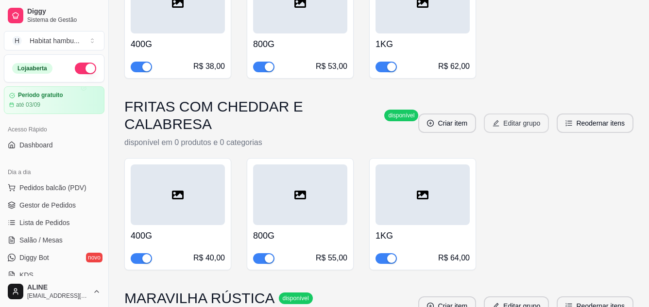
click at [523, 114] on button "Editar grupo" at bounding box center [516, 123] width 65 height 19
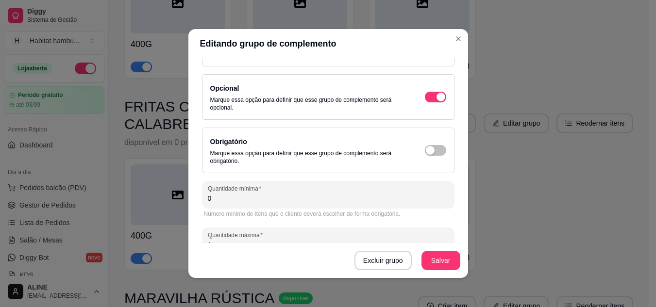
scroll to position [136, 0]
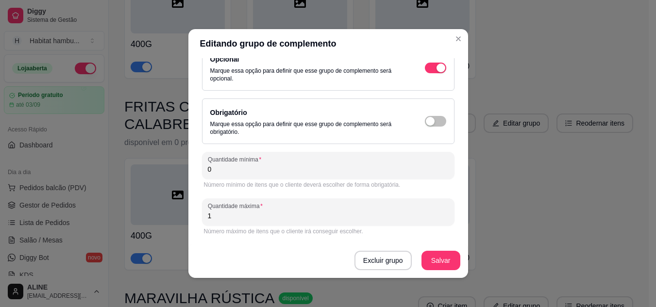
click at [245, 215] on input "1" at bounding box center [328, 216] width 241 height 10
type input "3"
click at [431, 259] on button "Salvar" at bounding box center [440, 260] width 39 height 19
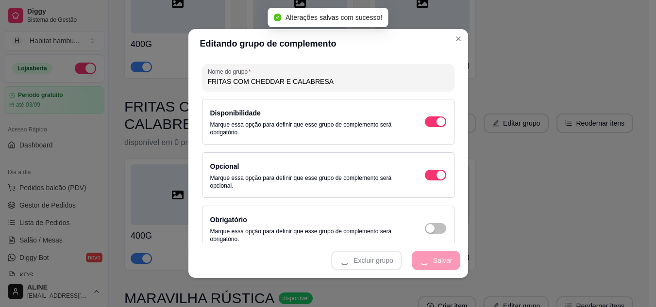
scroll to position [0, 0]
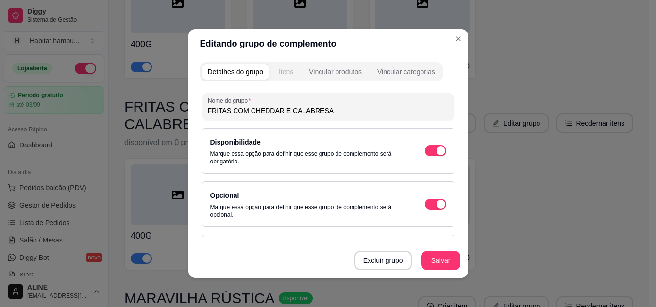
click at [285, 77] on button "Itens" at bounding box center [286, 72] width 26 height 16
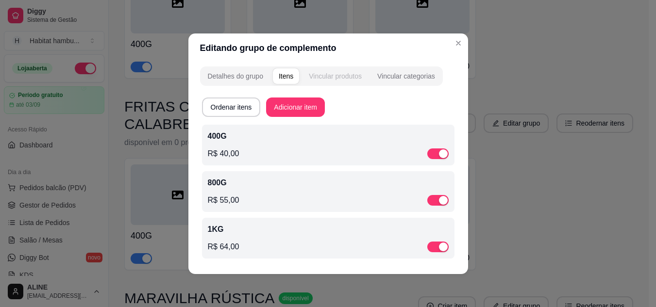
click at [338, 74] on div "Vincular produtos" at bounding box center [335, 76] width 53 height 10
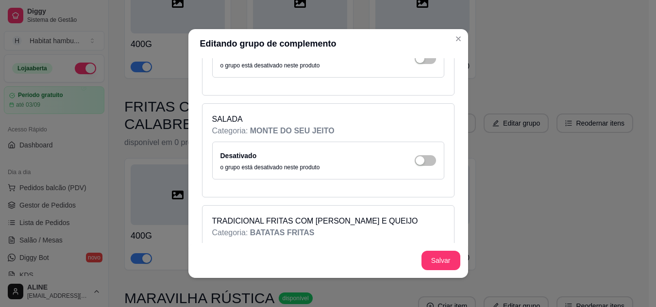
scroll to position [5670, 0]
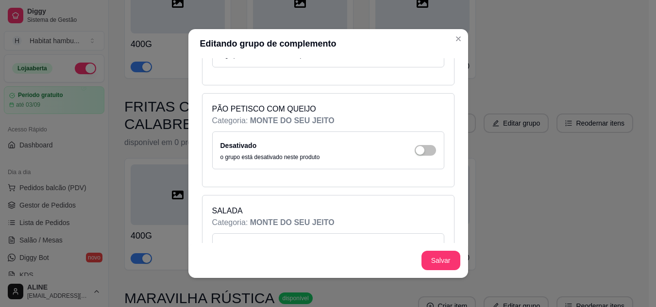
drag, startPoint x: 435, startPoint y: 203, endPoint x: 475, endPoint y: 202, distance: 39.8
click at [475, 202] on div "Editando grupo de complemento Detalhes do grupo Itens Vincular produtos Vincula…" at bounding box center [328, 153] width 656 height 307
drag, startPoint x: 455, startPoint y: 179, endPoint x: 499, endPoint y: 196, distance: 46.7
click at [499, 196] on div "Editando grupo de complemento Detalhes do grupo Itens Vincular produtos Vincula…" at bounding box center [328, 153] width 656 height 307
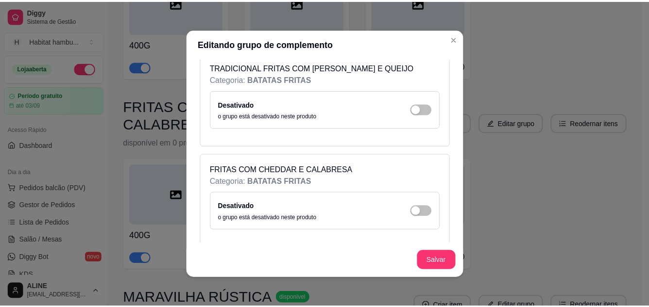
scroll to position [5945, 0]
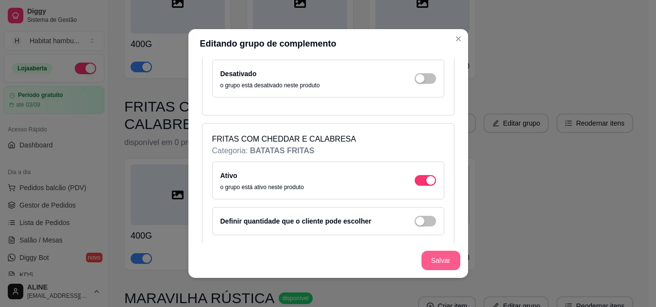
click at [442, 262] on button "Salvar" at bounding box center [440, 260] width 39 height 19
click at [439, 259] on button "Salvar" at bounding box center [440, 260] width 39 height 19
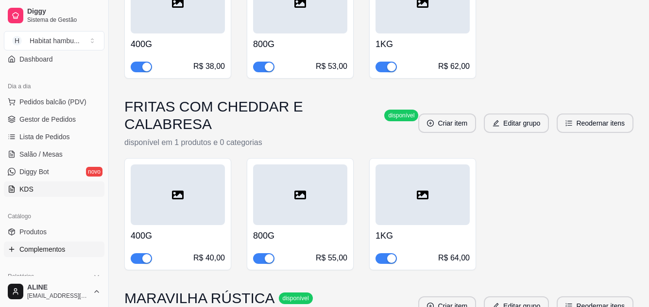
scroll to position [95, 0]
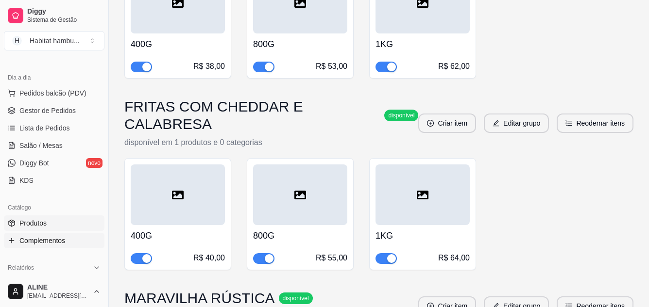
click at [32, 221] on span "Produtos" at bounding box center [32, 223] width 27 height 10
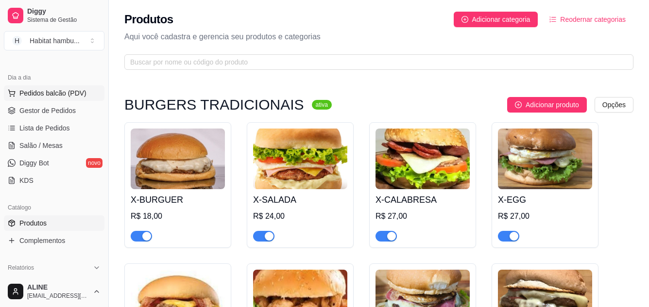
click at [42, 96] on span "Pedidos balcão (PDV)" at bounding box center [52, 93] width 67 height 10
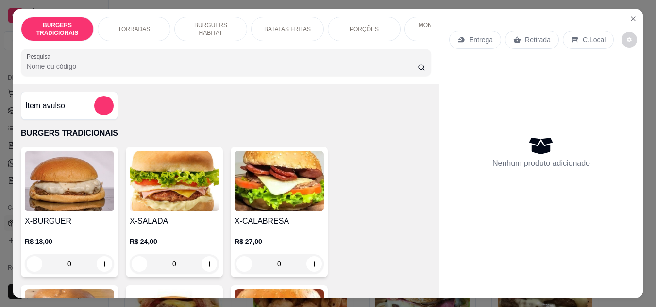
click at [291, 27] on p "BATATAS FRITAS" at bounding box center [287, 29] width 47 height 8
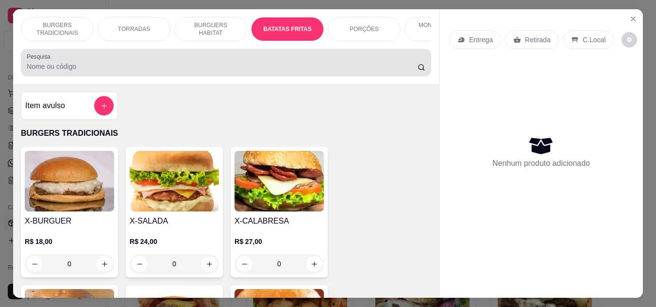
scroll to position [26, 0]
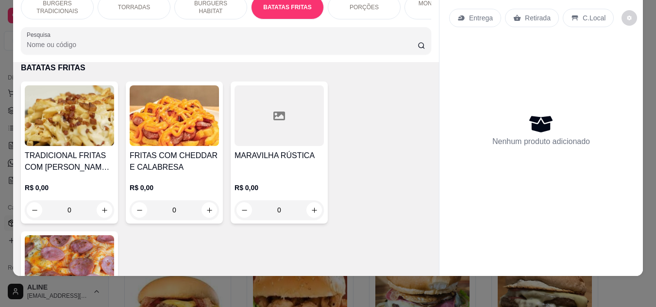
click at [147, 150] on h4 "FRITAS COM CHEDDAR E CALABRESA" at bounding box center [174, 161] width 89 height 23
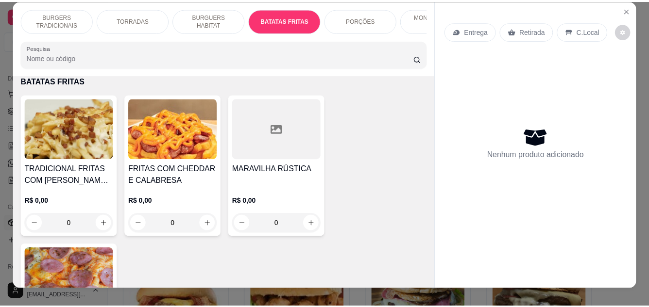
scroll to position [0, 0]
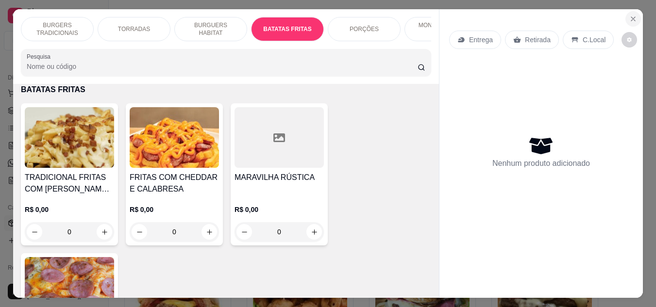
click at [631, 15] on icon "Close" at bounding box center [633, 19] width 8 height 8
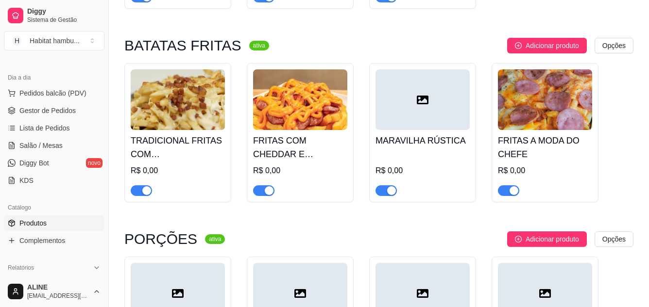
scroll to position [1333, 0]
